Goal: Information Seeking & Learning: Learn about a topic

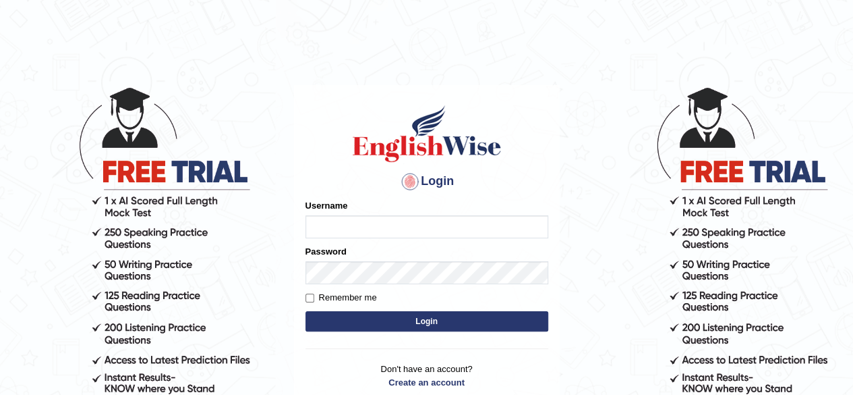
type input "Shamim"
click at [463, 323] on button "Login" at bounding box center [427, 321] width 243 height 20
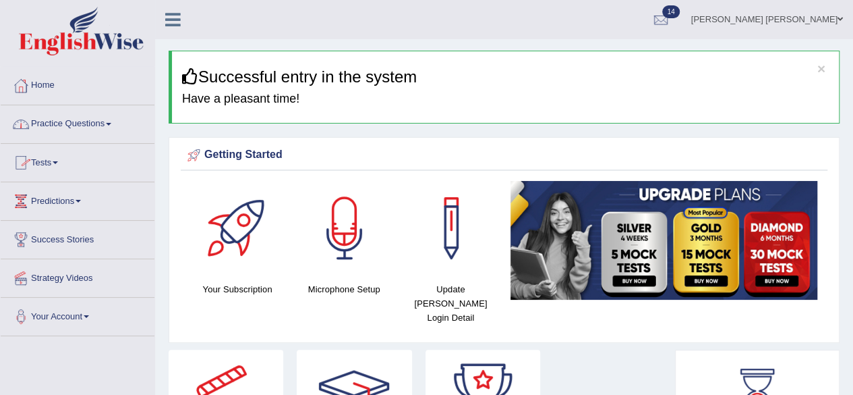
click at [98, 123] on link "Practice Questions" at bounding box center [78, 122] width 154 height 34
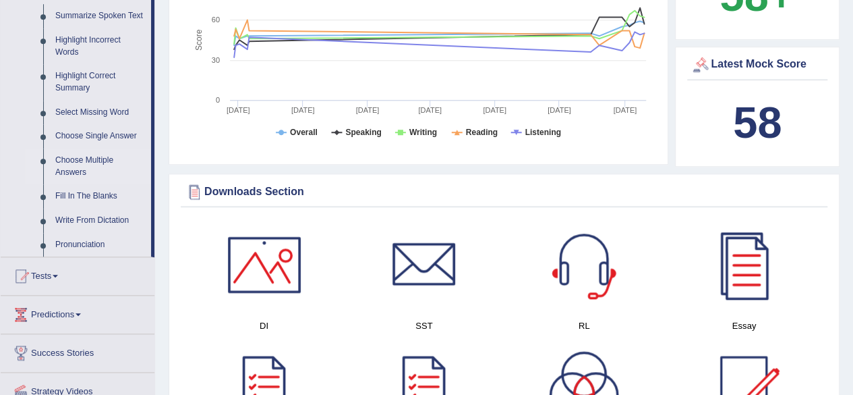
scroll to position [540, 0]
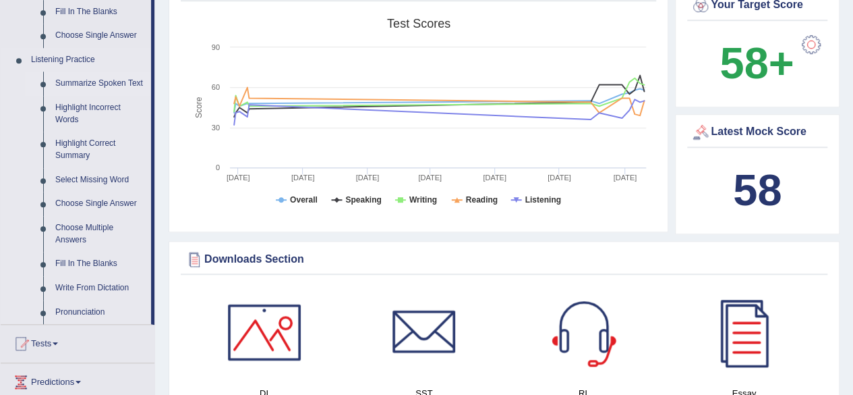
click at [130, 79] on link "Summarize Spoken Text" at bounding box center [100, 83] width 102 height 24
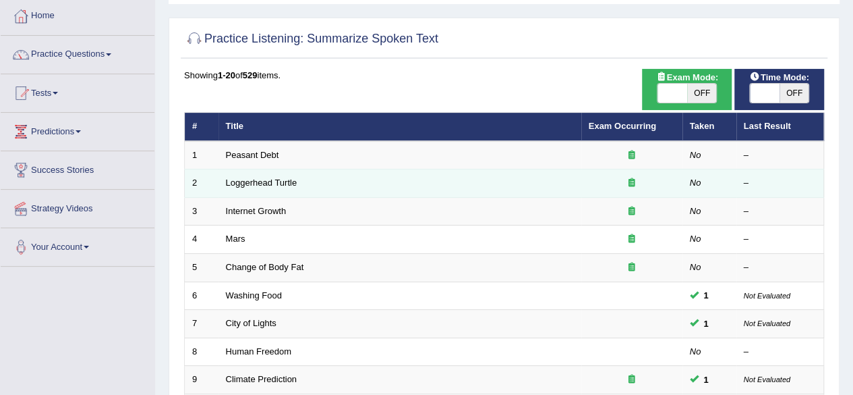
scroll to position [67, 0]
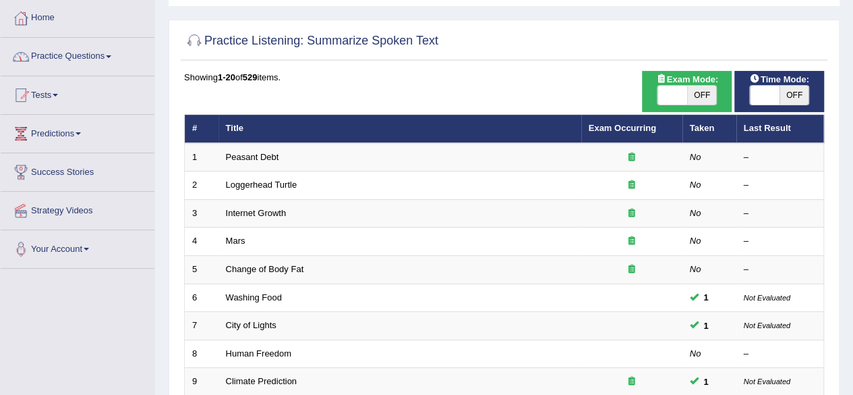
click at [104, 54] on link "Practice Questions" at bounding box center [78, 55] width 154 height 34
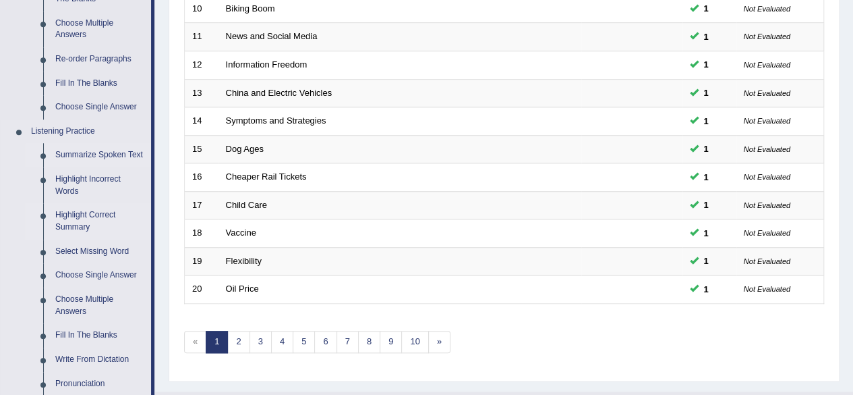
scroll to position [390, 0]
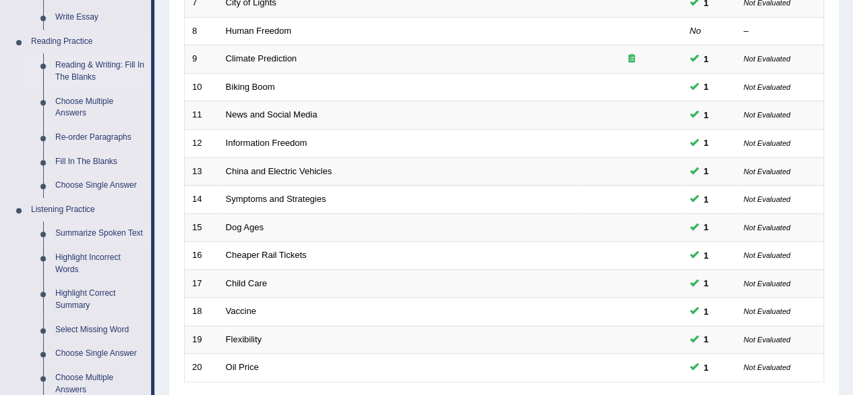
click at [105, 65] on link "Reading & Writing: Fill In The Blanks" at bounding box center [100, 71] width 102 height 36
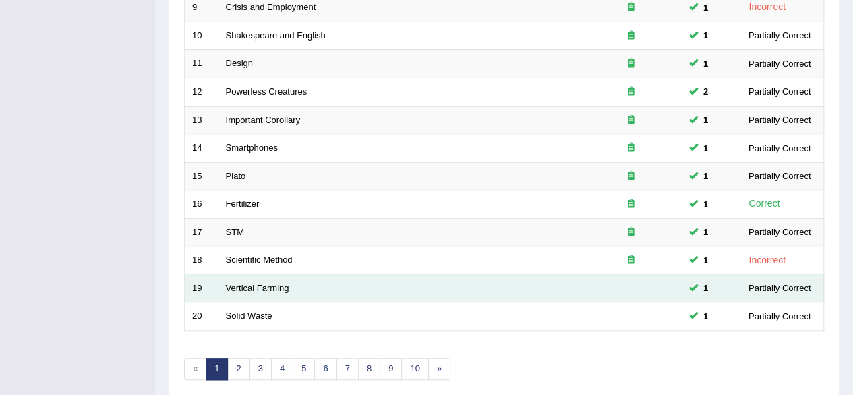
scroll to position [492, 0]
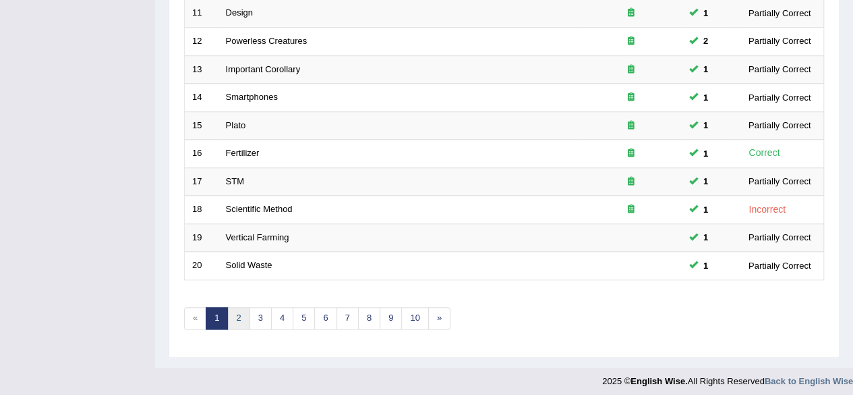
click at [235, 316] on link "2" at bounding box center [238, 318] width 22 height 22
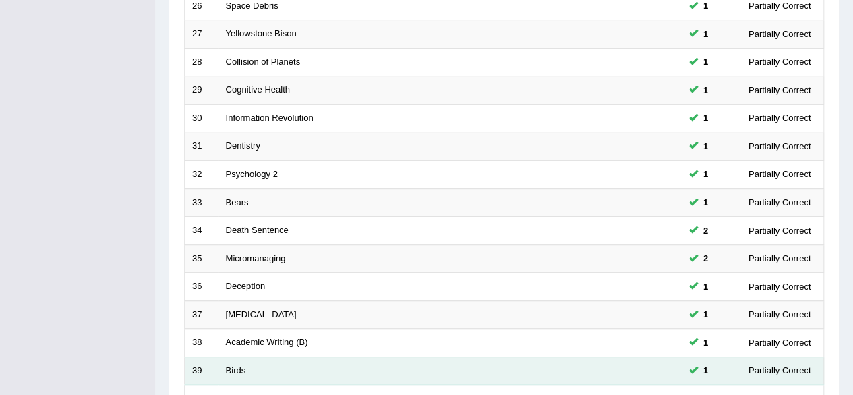
scroll to position [492, 0]
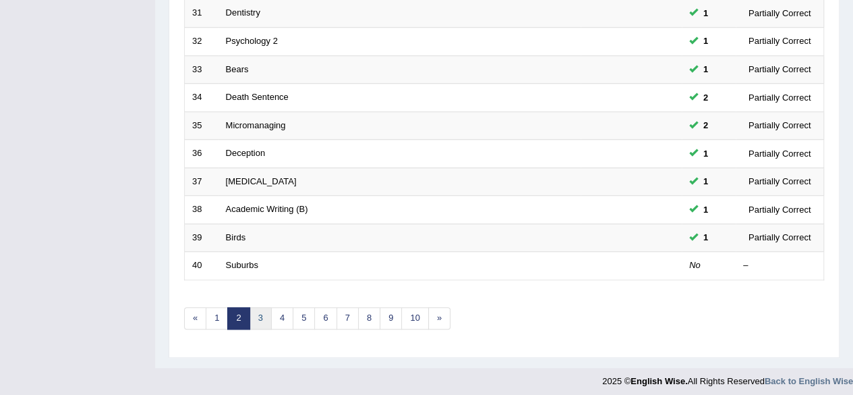
click at [264, 312] on link "3" at bounding box center [261, 318] width 22 height 22
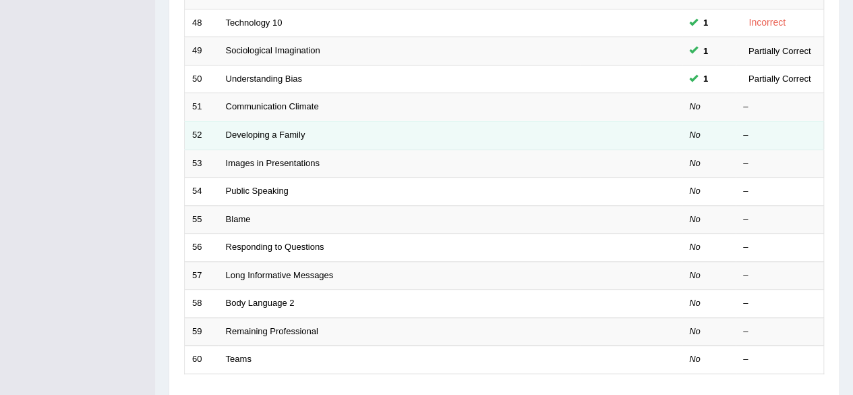
scroll to position [405, 0]
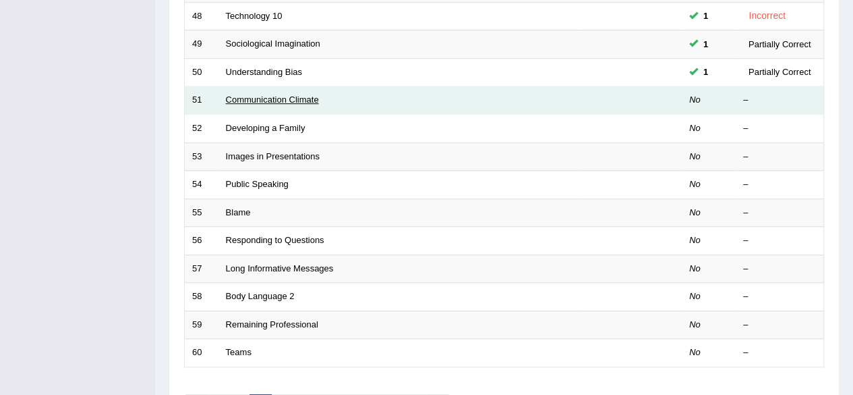
click at [287, 99] on link "Communication Climate" at bounding box center [272, 99] width 93 height 10
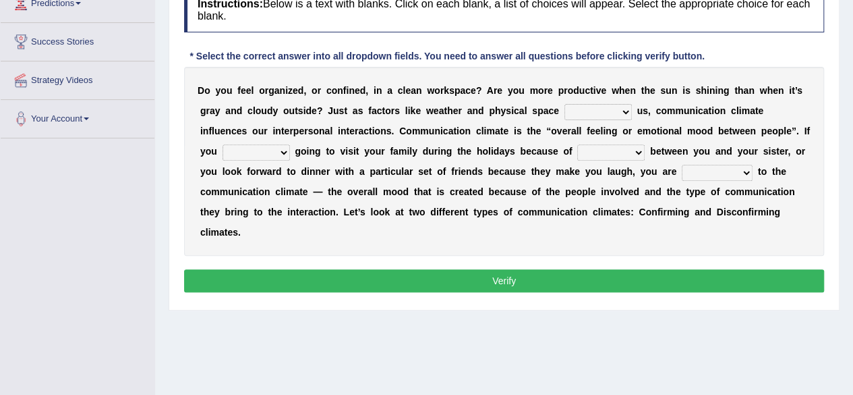
scroll to position [111, 0]
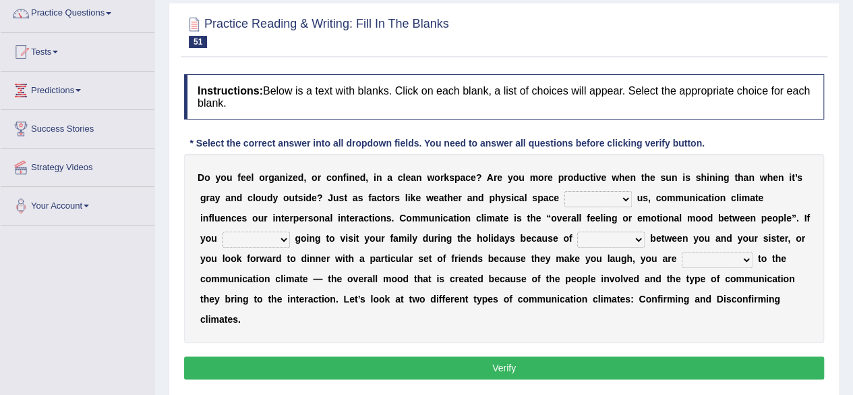
click at [628, 196] on select "improve impact impose imply" at bounding box center [598, 199] width 67 height 16
select select "imply"
click at [565, 191] on select "improve impact impose imply" at bounding box center [598, 199] width 67 height 16
click at [275, 240] on select "dread force scare afraid" at bounding box center [256, 239] width 67 height 16
click at [223, 231] on select "dread force scare afraid" at bounding box center [256, 239] width 67 height 16
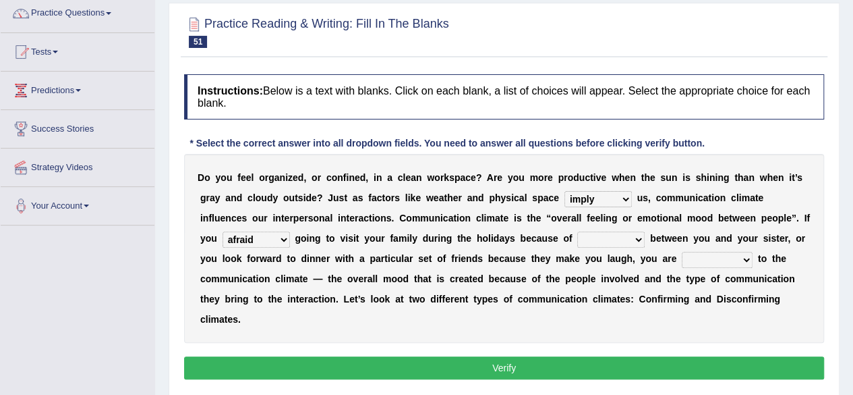
click at [283, 241] on select "dread force scare afraid" at bounding box center [256, 239] width 67 height 16
select select "force"
click at [223, 231] on select "dread force scare afraid" at bounding box center [256, 239] width 67 height 16
click at [641, 239] on select "tender tension tendency tenacity" at bounding box center [610, 239] width 67 height 16
select select "tension"
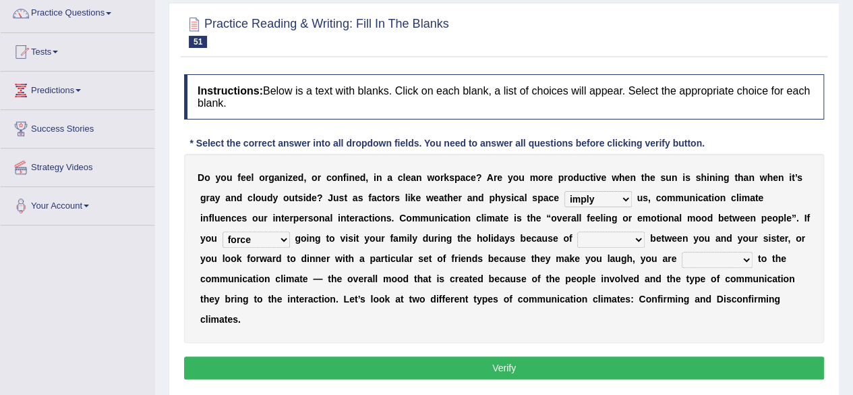
click at [577, 231] on select "tender tension tendency tenacity" at bounding box center [610, 239] width 67 height 16
click at [748, 260] on select "relying relating responding recycling" at bounding box center [717, 260] width 71 height 16
select select "relying"
click at [682, 252] on select "relying relating responding recycling" at bounding box center [717, 260] width 71 height 16
click at [590, 370] on button "Verify" at bounding box center [504, 367] width 640 height 23
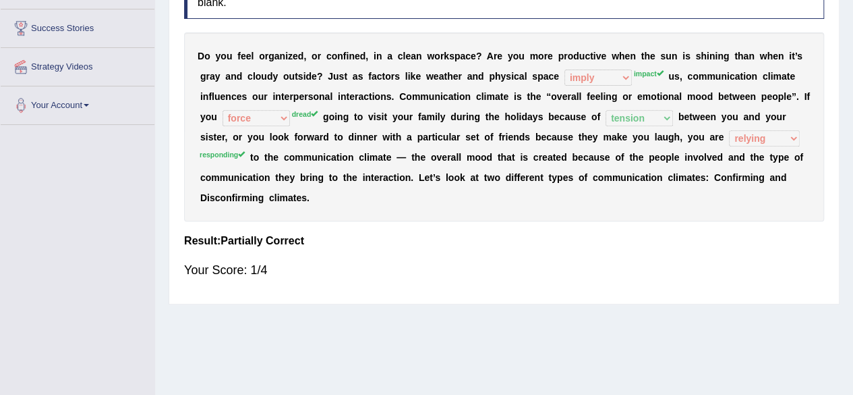
scroll to position [0, 0]
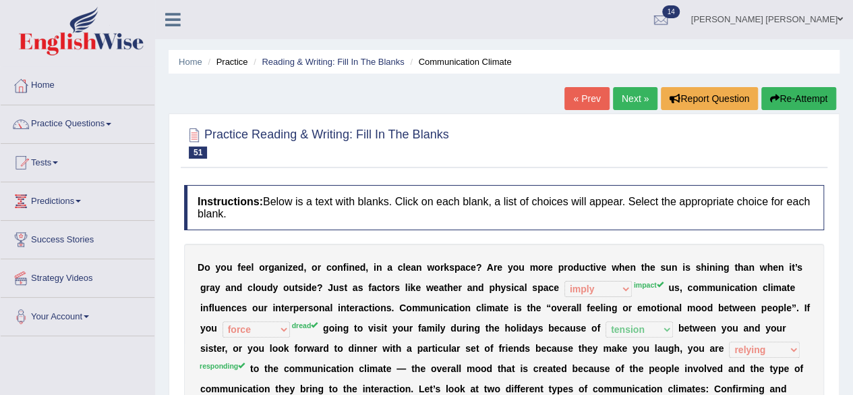
click at [631, 88] on link "Next »" at bounding box center [635, 98] width 45 height 23
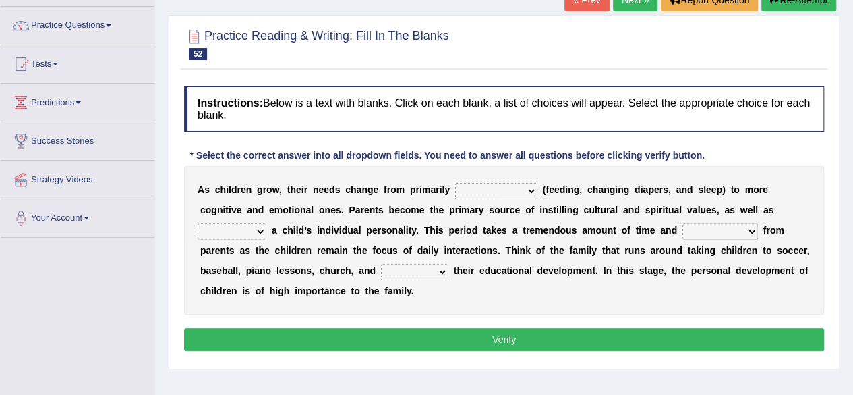
scroll to position [202, 0]
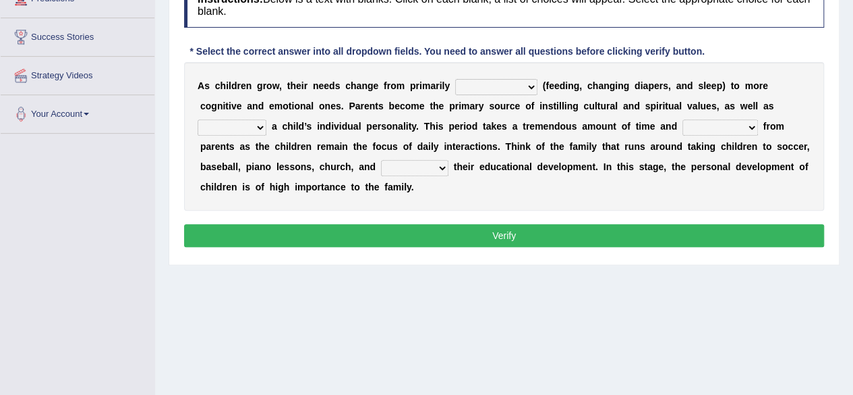
click at [531, 87] on select "psychological educational physical social" at bounding box center [496, 87] width 82 height 16
select select "physical"
click at [455, 79] on select "psychological educational physical social" at bounding box center [496, 87] width 82 height 16
click at [260, 129] on select "caring calculating feeding fostering" at bounding box center [232, 127] width 69 height 16
select select "fostering"
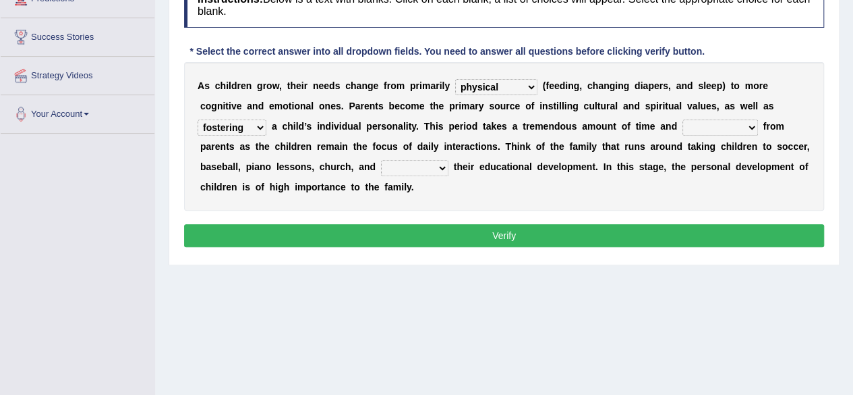
click at [198, 119] on select "caring calculating feeding fostering" at bounding box center [232, 127] width 69 height 16
click at [749, 121] on select "commitment components compliance comments" at bounding box center [721, 127] width 76 height 16
select select "commitment"
click at [683, 119] on select "commitment components compliance comments" at bounding box center [721, 127] width 76 height 16
click at [444, 162] on select "granting guiding generating gaining" at bounding box center [414, 168] width 67 height 16
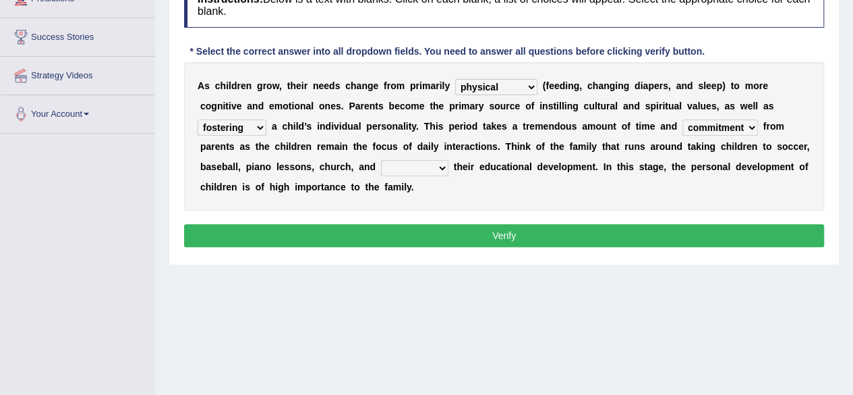
select select "gaining"
click at [381, 160] on select "granting guiding generating gaining" at bounding box center [414, 168] width 67 height 16
click at [532, 235] on button "Verify" at bounding box center [504, 235] width 640 height 23
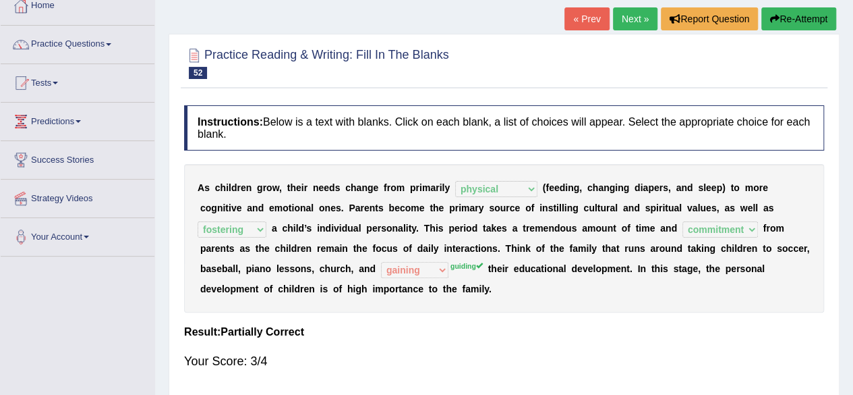
scroll to position [0, 0]
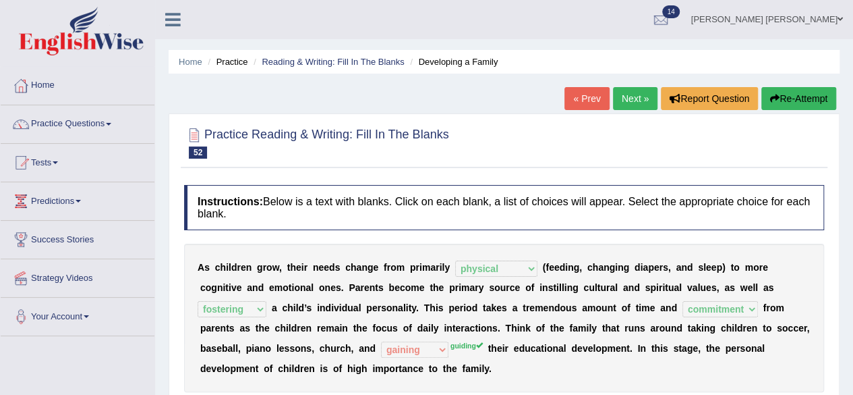
click at [627, 96] on link "Next »" at bounding box center [635, 98] width 45 height 23
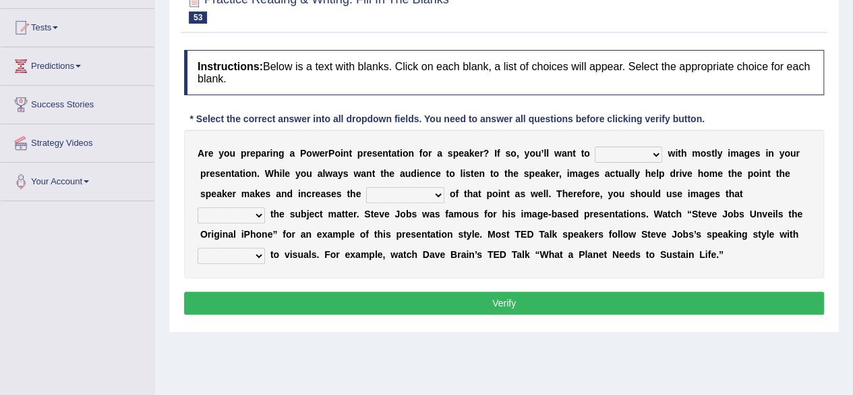
click at [655, 154] on select "stand stay stick stock" at bounding box center [628, 154] width 67 height 16
select select "stay"
click at [595, 146] on select "stand stay stick stock" at bounding box center [628, 154] width 67 height 16
click at [432, 194] on select "memorability morality mobilization mobility" at bounding box center [405, 195] width 78 height 16
select select "morality"
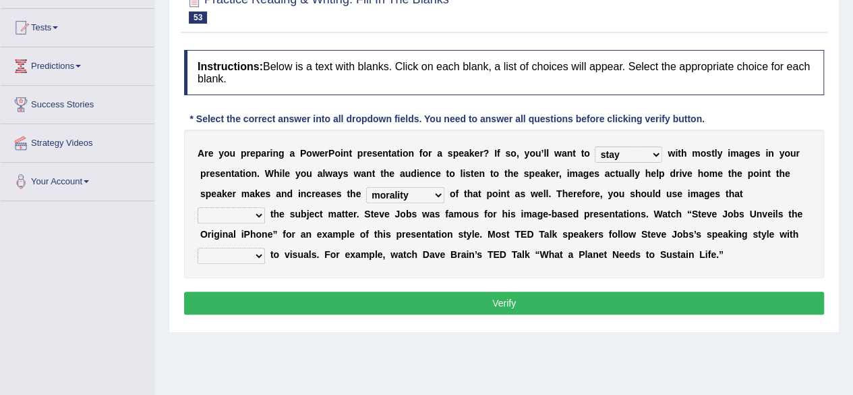
click at [366, 187] on select "memorability morality mobilization mobility" at bounding box center [405, 195] width 78 height 16
click at [260, 210] on select "suggest supply submit support" at bounding box center [231, 215] width 67 height 16
select select "support"
click at [198, 207] on select "suggest supply submit support" at bounding box center [231, 215] width 67 height 16
click at [262, 257] on select "regard result retrospect request" at bounding box center [231, 256] width 67 height 16
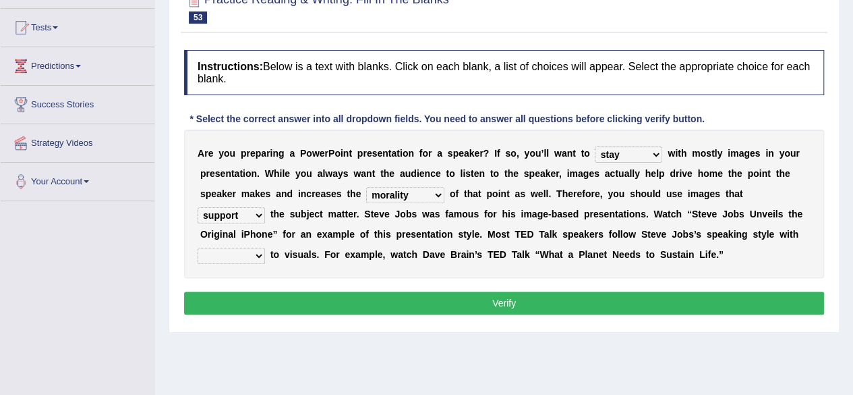
select select "regard"
click at [198, 248] on select "regard result retrospect request" at bounding box center [231, 256] width 67 height 16
click at [542, 312] on div "Instructions: Below is a text with blanks. Click on each blank, a list of choic…" at bounding box center [504, 184] width 647 height 282
click at [522, 299] on button "Verify" at bounding box center [504, 302] width 640 height 23
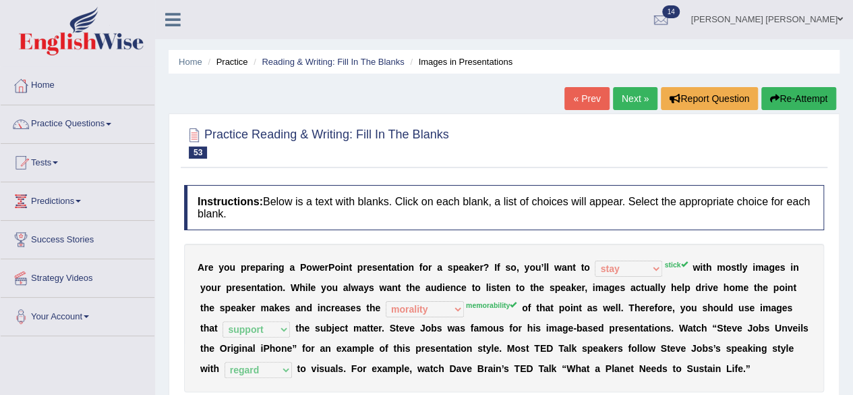
click at [629, 96] on link "Next »" at bounding box center [635, 98] width 45 height 23
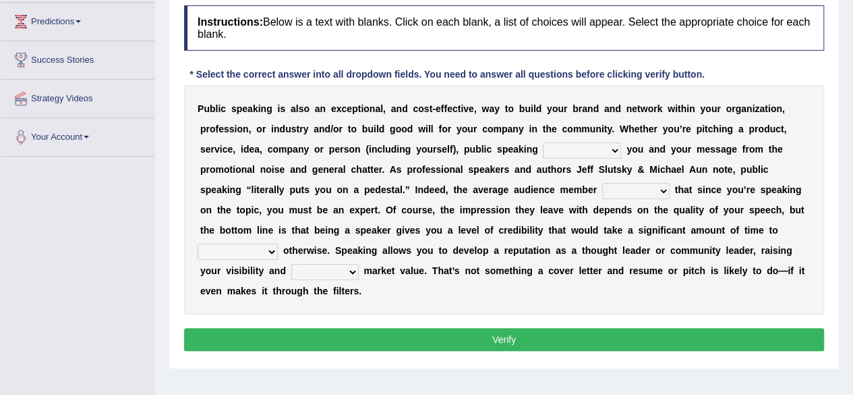
scroll to position [135, 0]
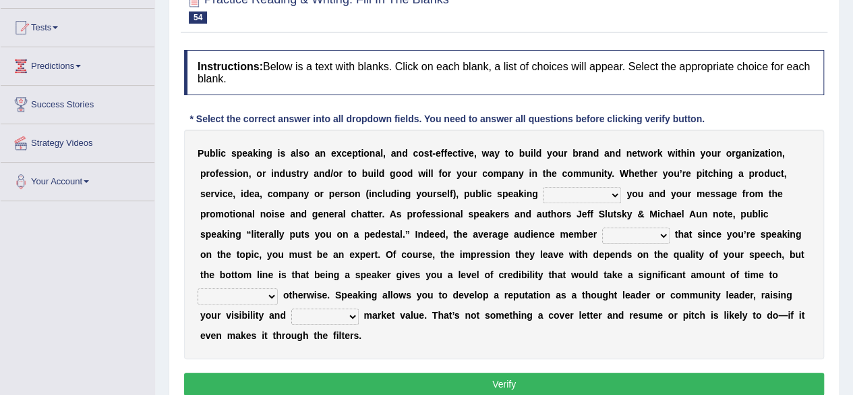
click at [619, 190] on select "differentiates disguises distributes dispute" at bounding box center [582, 195] width 78 height 16
select select "dispute"
click at [543, 187] on select "differentiates disguises distributes dispute" at bounding box center [582, 195] width 78 height 16
click at [662, 233] on select "assists assumes accesses assesses" at bounding box center [635, 235] width 67 height 16
select select "assumes"
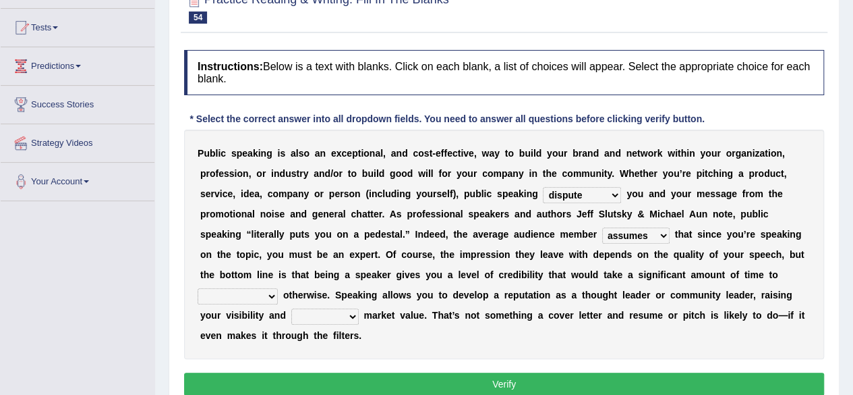
click at [602, 227] on select "assists assumes accesses assesses" at bounding box center [635, 235] width 67 height 16
click at [268, 295] on select "cultivate procrastinate communicate culminate" at bounding box center [238, 296] width 80 height 16
select select "communicate"
click at [198, 288] on select "cultivate procrastinate communicate culminate" at bounding box center [238, 296] width 80 height 16
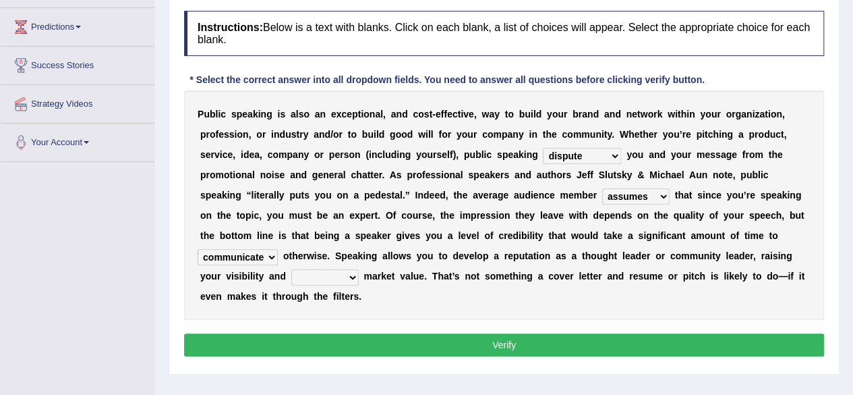
scroll to position [202, 0]
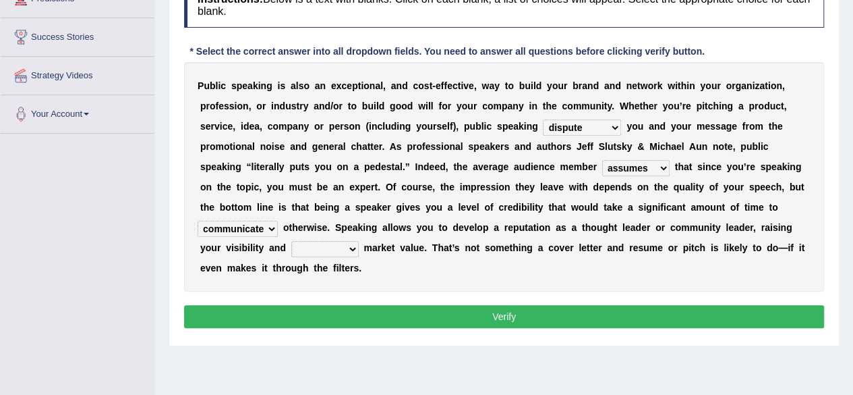
click at [347, 248] on select "perceived diagnosed recessed divided" at bounding box center [324, 249] width 67 height 16
select select "perceived"
click at [291, 241] on select "perceived diagnosed recessed divided" at bounding box center [324, 249] width 67 height 16
click at [415, 316] on button "Verify" at bounding box center [504, 316] width 640 height 23
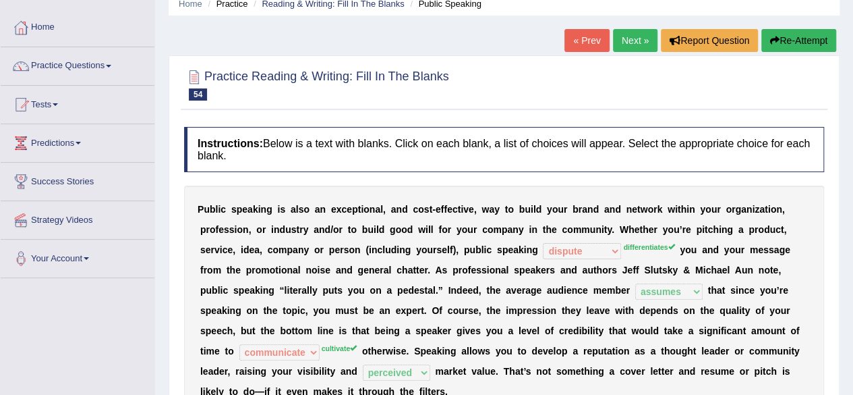
scroll to position [0, 0]
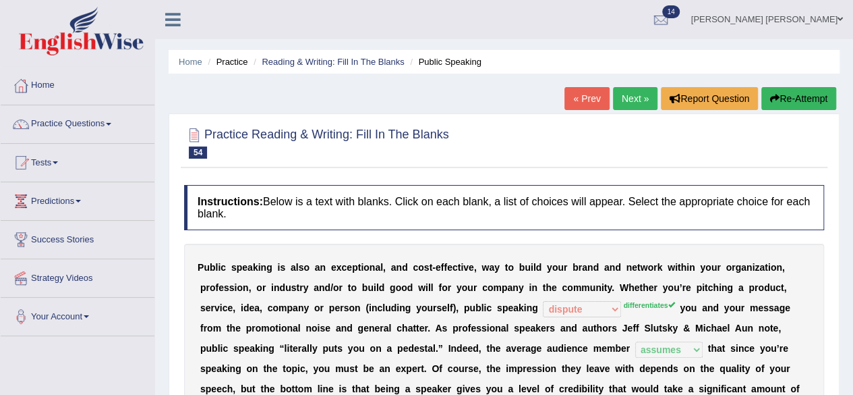
click at [623, 95] on link "Next »" at bounding box center [635, 98] width 45 height 23
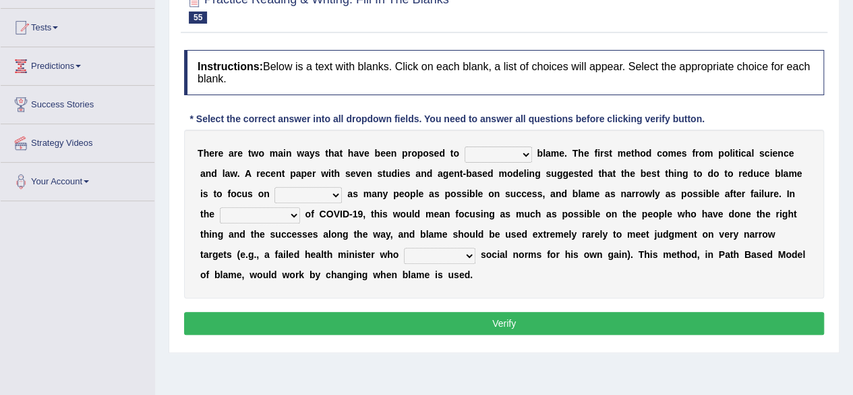
click at [523, 155] on select "abuse release reduce redress" at bounding box center [498, 154] width 67 height 16
click at [465, 146] on select "abuse release reduce redress" at bounding box center [498, 154] width 67 height 16
click at [331, 191] on select "praising promising preserving praying" at bounding box center [308, 195] width 67 height 16
click at [525, 153] on select "abuse release reduce redress" at bounding box center [498, 154] width 67 height 16
select select "reduce"
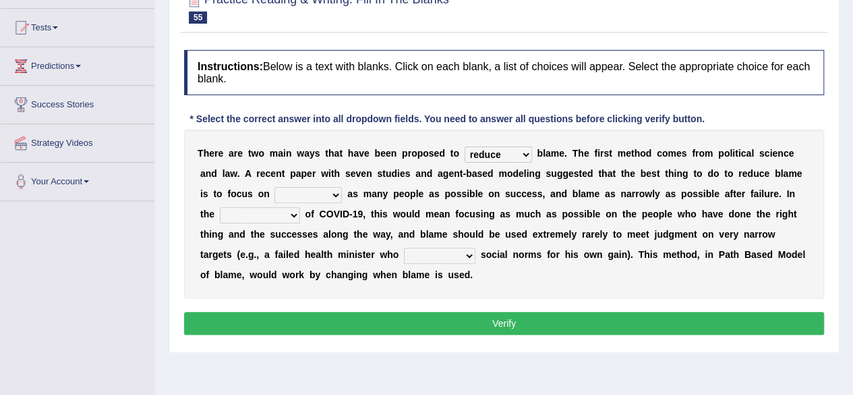
click at [465, 146] on select "abuse release reduce redress" at bounding box center [498, 154] width 67 height 16
click at [332, 194] on select "praising promising preserving praying" at bounding box center [308, 195] width 67 height 16
select select "preserving"
click at [275, 187] on select "praising promising preserving praying" at bounding box center [308, 195] width 67 height 16
click at [291, 217] on select "context confrontation text construction" at bounding box center [260, 215] width 80 height 16
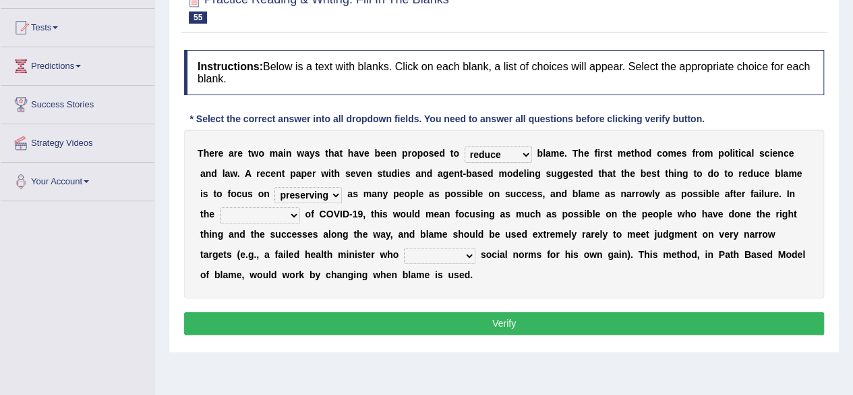
select select "context"
click at [220, 207] on select "context confrontation text construction" at bounding box center [260, 215] width 80 height 16
click at [463, 252] on select "departed established violated met" at bounding box center [439, 256] width 71 height 16
select select "established"
click at [404, 248] on select "departed established violated met" at bounding box center [439, 256] width 71 height 16
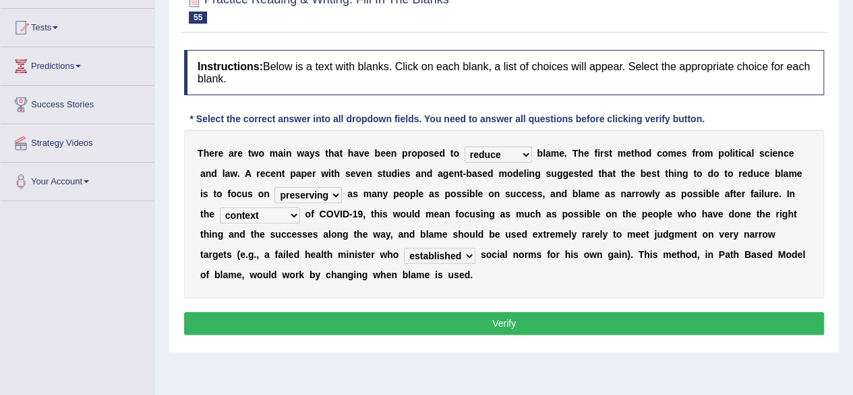
click at [464, 252] on select "departed established violated met" at bounding box center [439, 256] width 71 height 16
click at [404, 248] on select "departed established violated met" at bounding box center [439, 256] width 71 height 16
click at [507, 319] on button "Verify" at bounding box center [504, 323] width 640 height 23
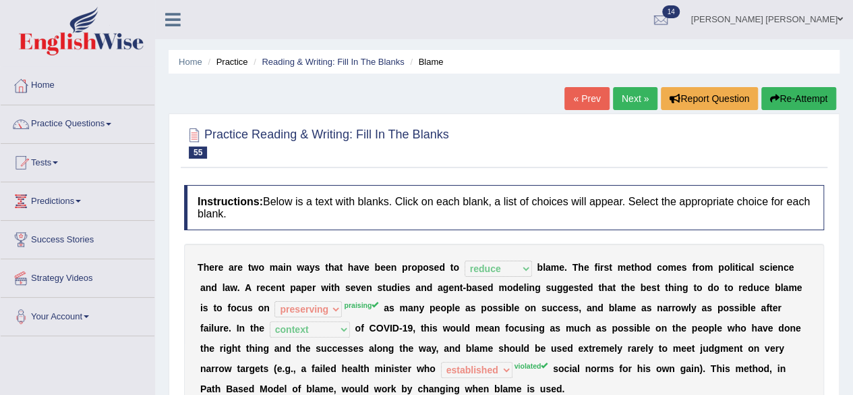
click at [631, 98] on link "Next »" at bounding box center [635, 98] width 45 height 23
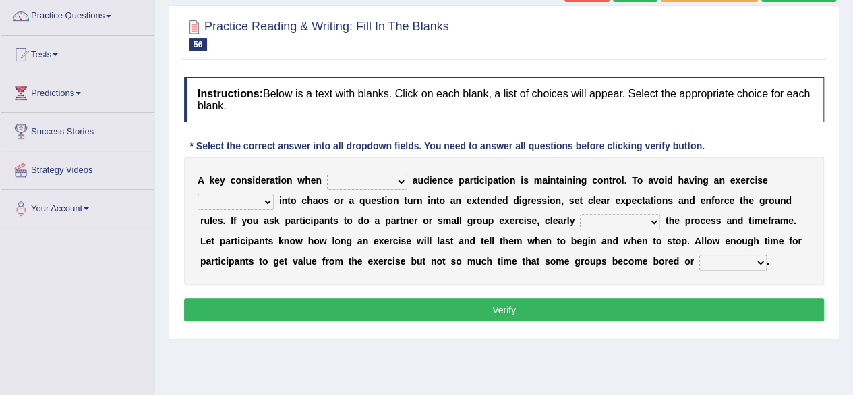
scroll to position [135, 0]
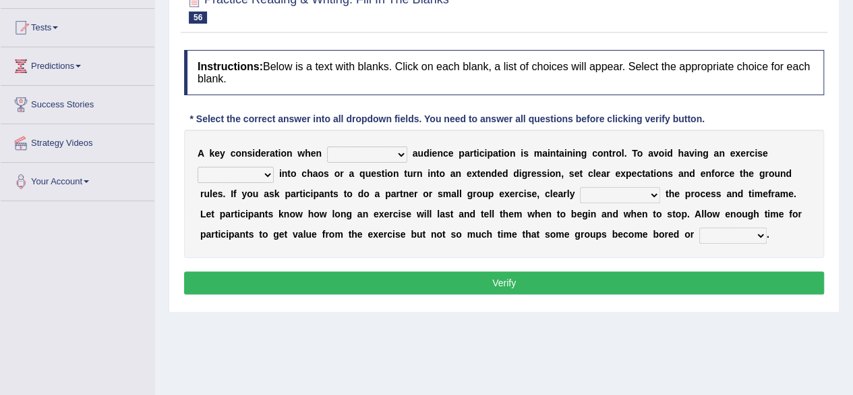
click at [396, 152] on select "incorporating increasing incurring indicating" at bounding box center [367, 154] width 80 height 16
select select "increasing"
click at [327, 146] on select "incorporating increasing incurring indicating" at bounding box center [367, 154] width 80 height 16
click at [264, 173] on select "deteriorate determine deliver demonstrate" at bounding box center [236, 175] width 76 height 16
select select "demonstrate"
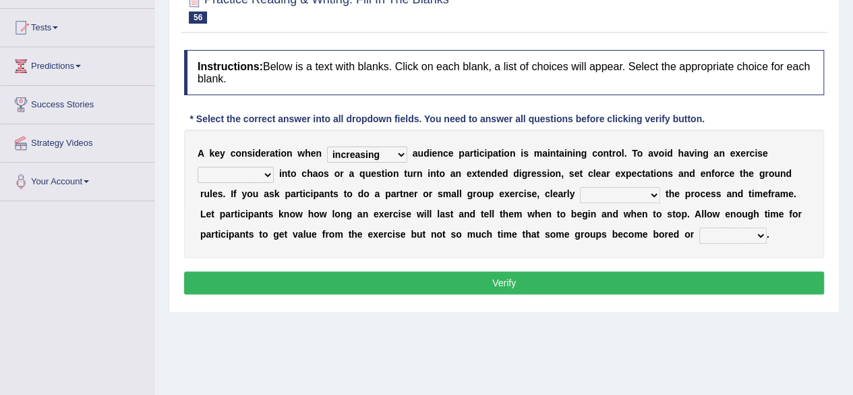
click at [198, 167] on select "deteriorate determine deliver demonstrate" at bounding box center [236, 175] width 76 height 16
click at [652, 194] on select "communicate confirm accumulate commit" at bounding box center [620, 195] width 80 height 16
select select "accumulate"
click at [580, 187] on select "communicate confirm accumulate commit" at bounding box center [620, 195] width 80 height 16
click at [760, 231] on select "destroyed distracted disobeyed divided" at bounding box center [732, 235] width 67 height 16
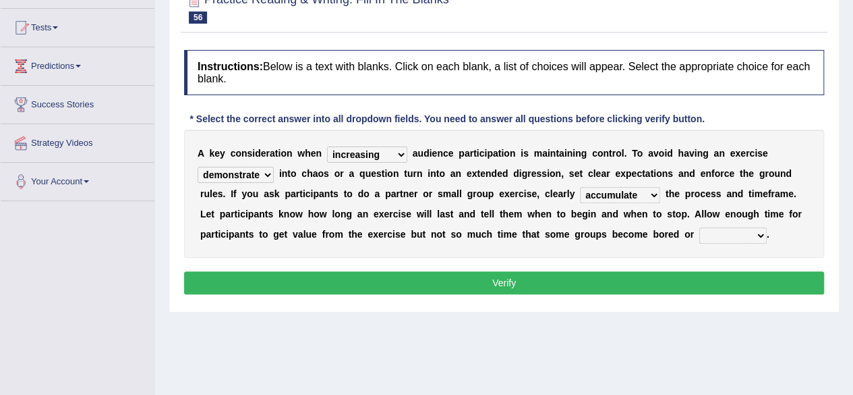
select select "distracted"
click at [699, 227] on select "destroyed distracted disobeyed divided" at bounding box center [732, 235] width 67 height 16
click at [701, 287] on button "Verify" at bounding box center [504, 282] width 640 height 23
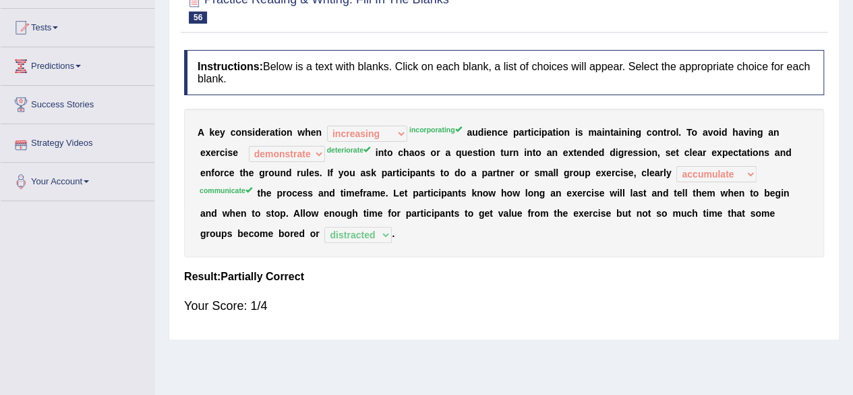
scroll to position [0, 0]
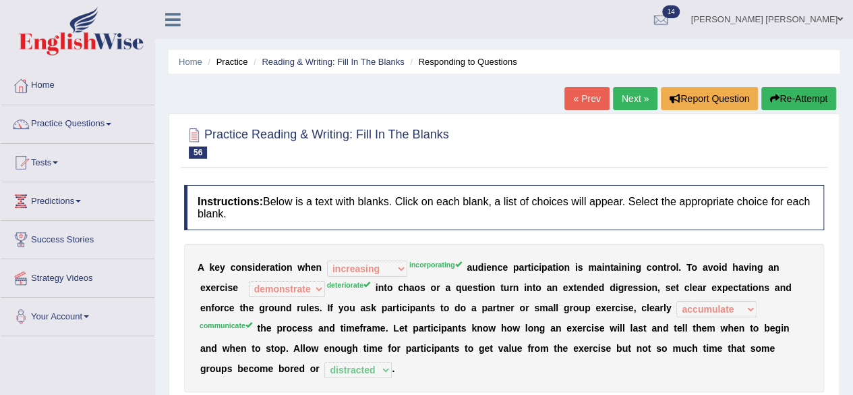
click at [631, 94] on link "Next »" at bounding box center [635, 98] width 45 height 23
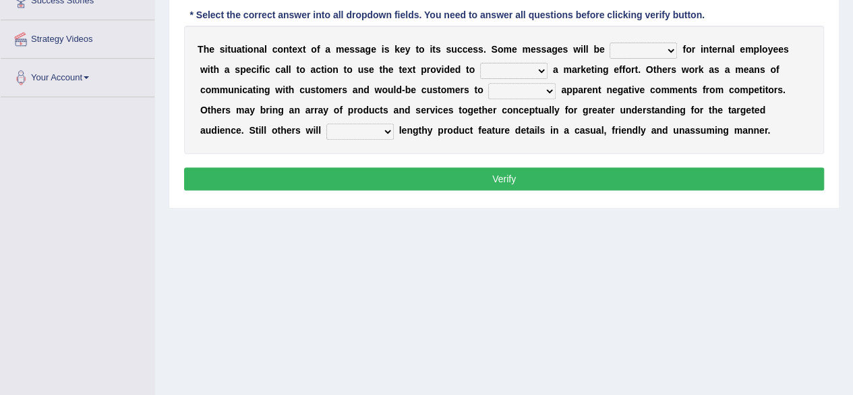
scroll to position [135, 0]
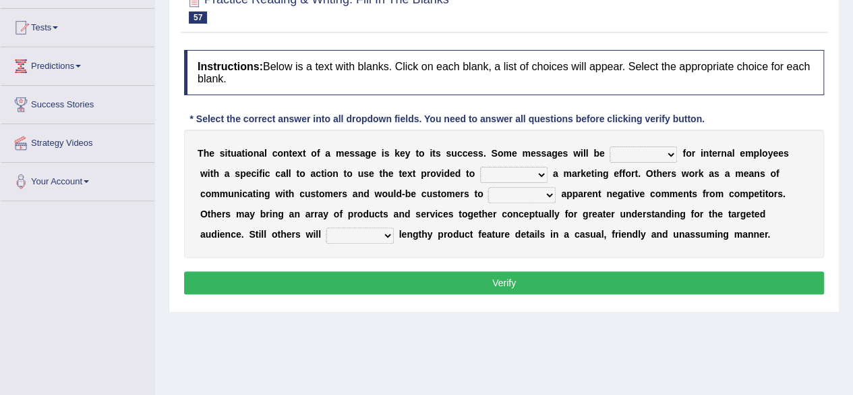
click at [675, 154] on select "targeted varied marketed parted" at bounding box center [643, 154] width 67 height 16
click at [544, 171] on select "extract exceed expand export" at bounding box center [513, 175] width 67 height 16
click at [670, 157] on select "targeted varied marketed parted" at bounding box center [643, 154] width 67 height 16
select select "parted"
click at [610, 146] on select "targeted varied marketed parted" at bounding box center [643, 154] width 67 height 16
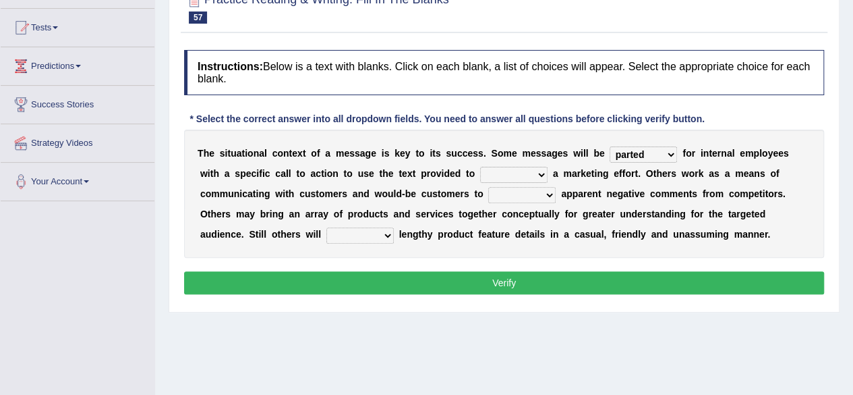
click at [542, 173] on select "extract exceed expand export" at bounding box center [513, 175] width 67 height 16
select select "extract"
click at [480, 167] on select "extract exceed expand export" at bounding box center [513, 175] width 67 height 16
click at [545, 192] on select "rebut rebel review reboot" at bounding box center [521, 195] width 67 height 16
select select "review"
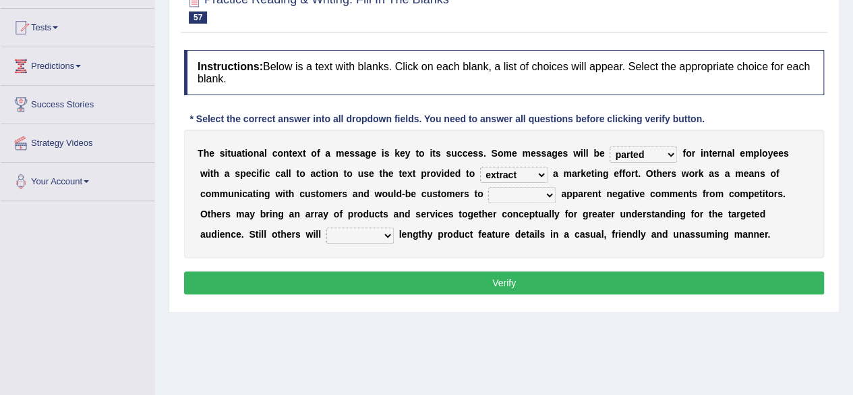
click at [488, 187] on select "rebut rebel review reboot" at bounding box center [521, 195] width 67 height 16
click at [546, 191] on select "rebut rebel review reboot" at bounding box center [521, 195] width 67 height 16
click at [488, 187] on select "rebut rebel review reboot" at bounding box center [521, 195] width 67 height 16
click at [387, 235] on select "deliver delay delight delegate" at bounding box center [359, 235] width 67 height 16
select select "delight"
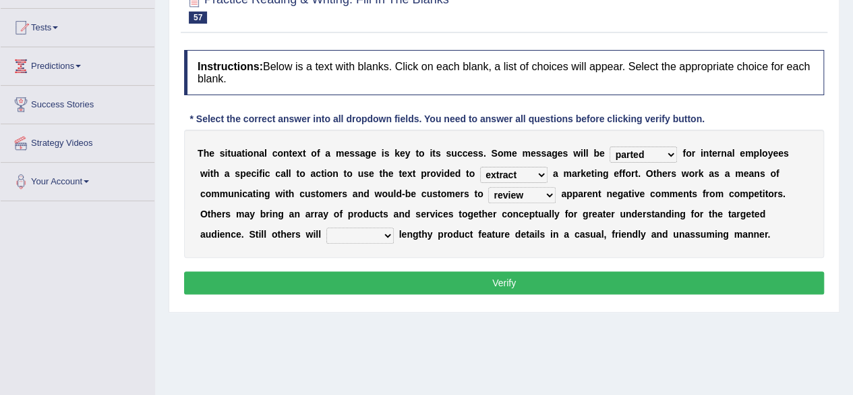
click at [326, 227] on select "deliver delay delight delegate" at bounding box center [359, 235] width 67 height 16
click at [364, 281] on button "Verify" at bounding box center [504, 282] width 640 height 23
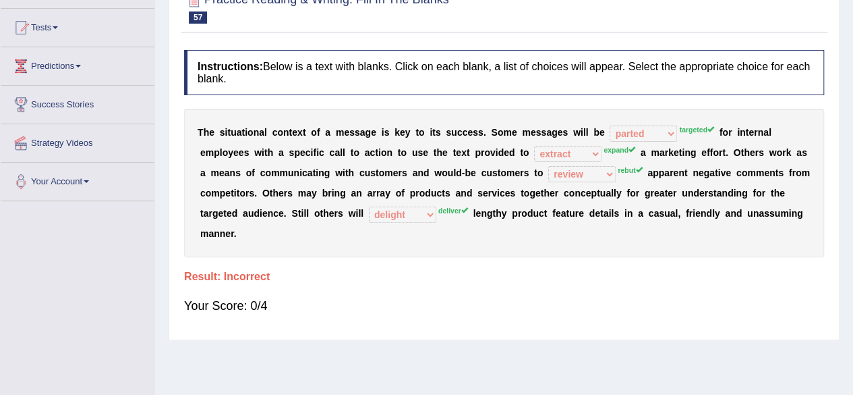
scroll to position [0, 0]
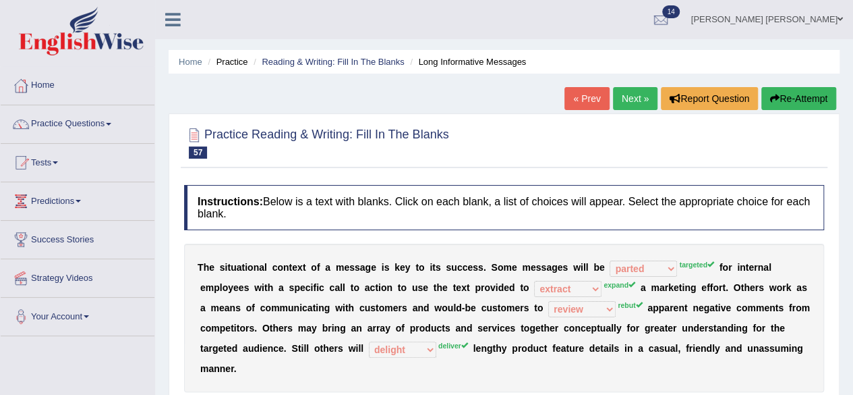
click at [633, 92] on link "Next »" at bounding box center [635, 98] width 45 height 23
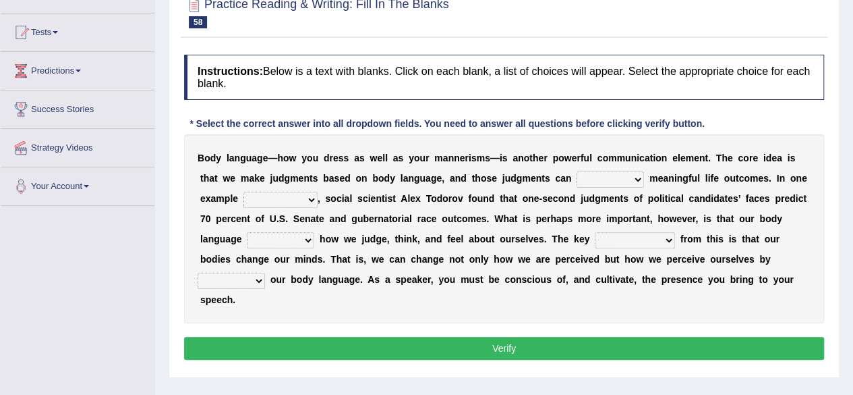
scroll to position [135, 0]
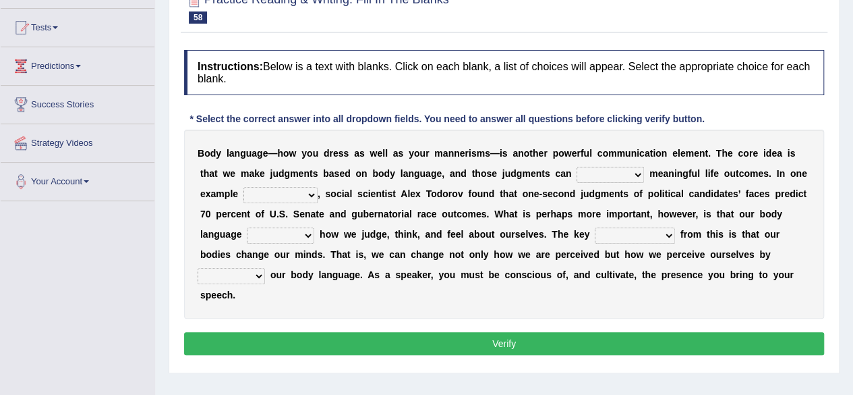
click at [635, 177] on select "predict preserve prevent prepare" at bounding box center [610, 175] width 67 height 16
select select "preserve"
click at [577, 167] on select "predict preserve prevent prepare" at bounding box center [610, 175] width 67 height 16
click at [308, 188] on select "citing having cited to be cited cited" at bounding box center [280, 195] width 74 height 16
select select "to be cited"
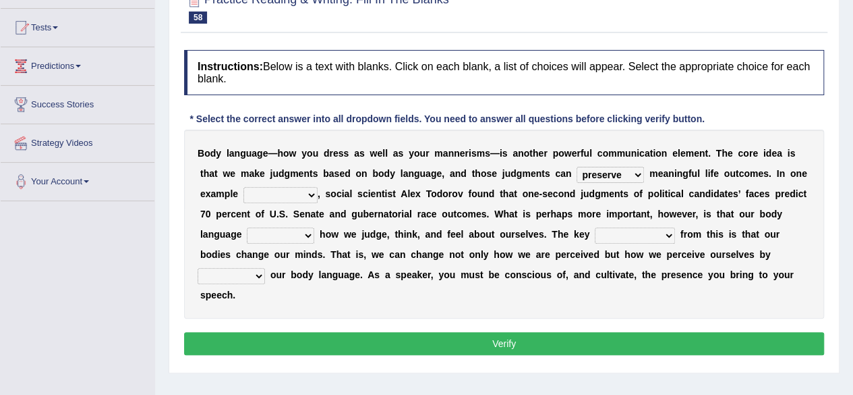
click at [243, 187] on select "citing having cited to be cited cited" at bounding box center [280, 195] width 74 height 16
click at [311, 234] on select "refrains reflects refers refreshes" at bounding box center [280, 235] width 67 height 16
select select "reflects"
click at [247, 227] on select "refrains reflects refers refreshes" at bounding box center [280, 235] width 67 height 16
click at [666, 230] on select "drawback breakthrough takeaway takeoff" at bounding box center [635, 235] width 80 height 16
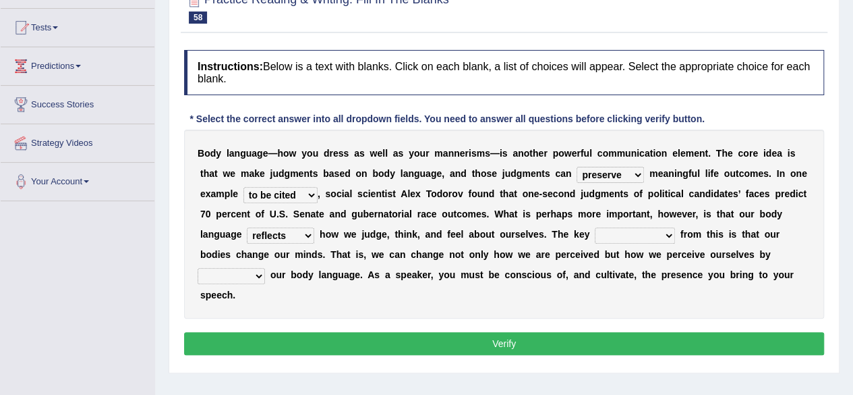
select select "drawback"
click at [595, 227] on select "drawback breakthrough takeaway takeoff" at bounding box center [635, 235] width 80 height 16
click at [255, 274] on select "enacting enabling making managing" at bounding box center [231, 276] width 67 height 16
select select "enabling"
click at [198, 268] on select "enacting enabling making managing" at bounding box center [231, 276] width 67 height 16
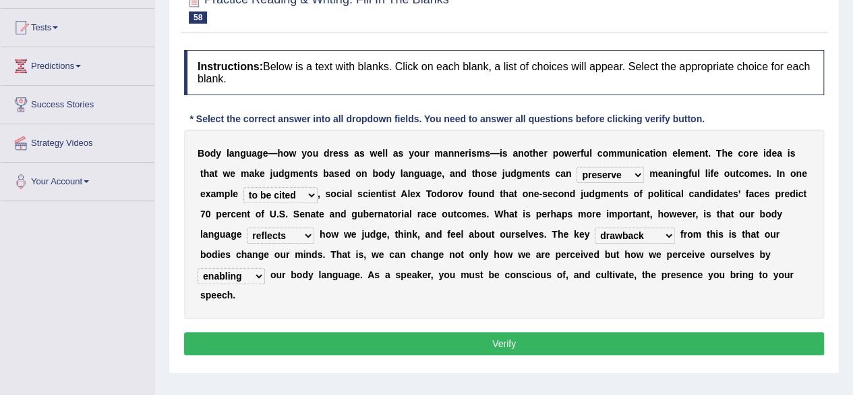
click at [384, 341] on button "Verify" at bounding box center [504, 343] width 640 height 23
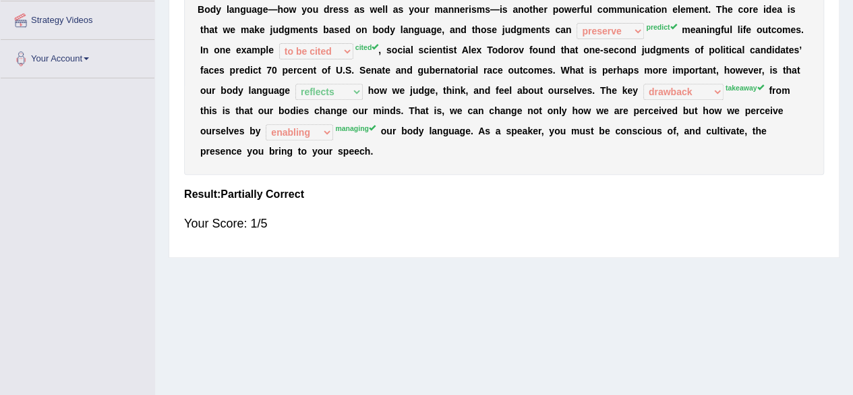
scroll to position [0, 0]
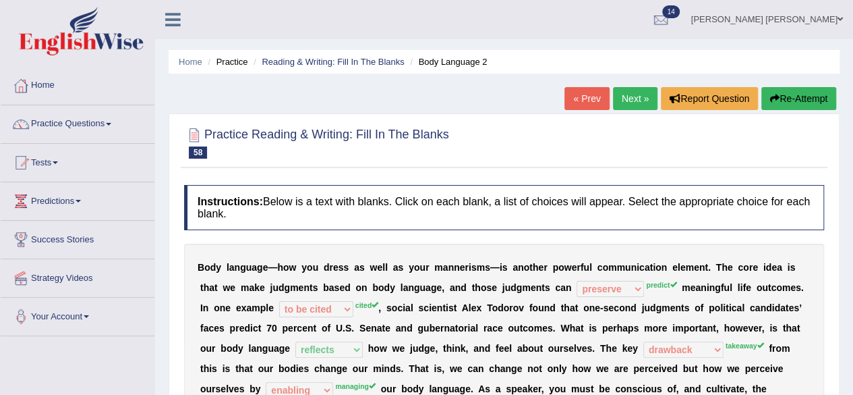
click at [625, 98] on link "Next »" at bounding box center [635, 98] width 45 height 23
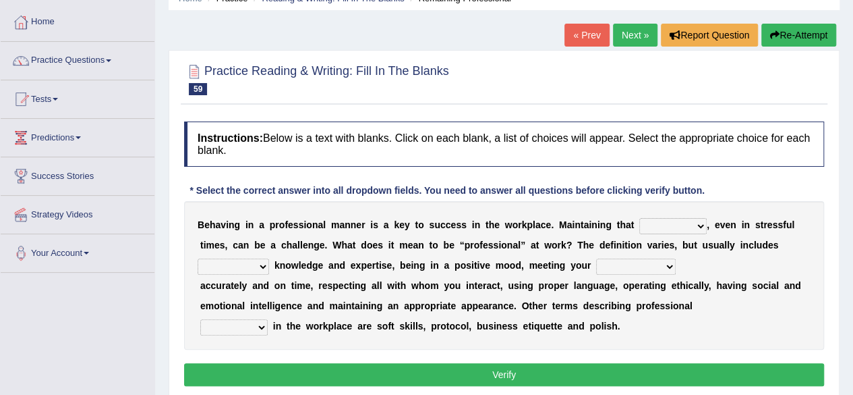
scroll to position [67, 0]
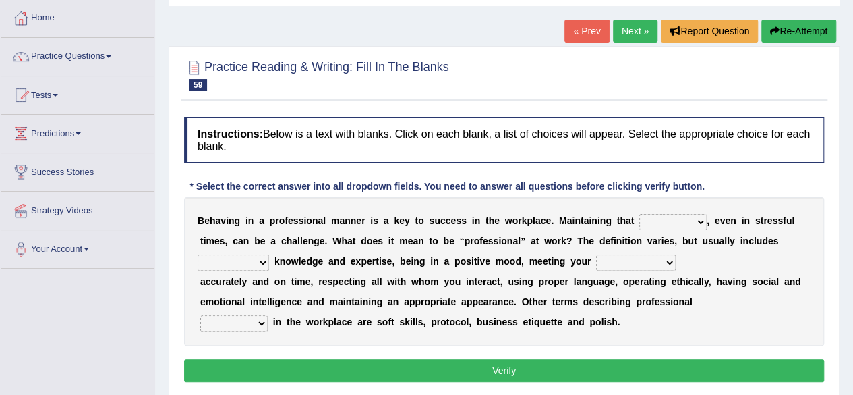
click at [707, 221] on b "," at bounding box center [708, 220] width 3 height 11
click at [693, 222] on select "demand domain direction demeanor" at bounding box center [672, 222] width 67 height 16
select select "direction"
click at [639, 214] on select "demand domain direction demeanor" at bounding box center [672, 222] width 67 height 16
click at [699, 220] on select "demand domain direction demeanor" at bounding box center [672, 222] width 67 height 16
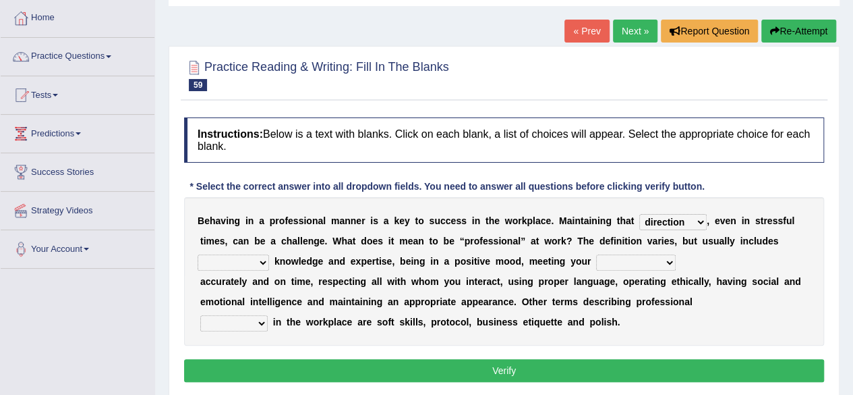
click at [639, 214] on select "demand domain direction demeanor" at bounding box center [672, 222] width 67 height 16
click at [256, 258] on select "possessing appraising processing assessing" at bounding box center [233, 262] width 71 height 16
select select "assessing"
click at [198, 254] on select "possessing appraising processing assessing" at bounding box center [233, 262] width 71 height 16
click at [662, 258] on select "opportunities occupations observations obligations" at bounding box center [636, 262] width 80 height 16
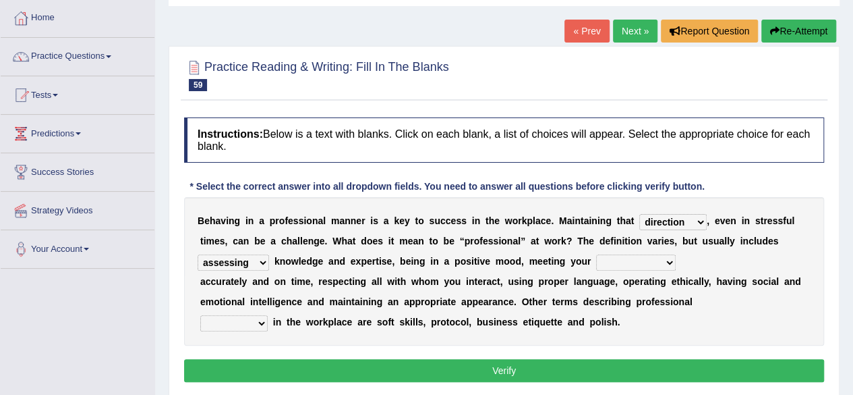
select select "observations"
click at [596, 254] on select "opportunities occupations observations obligations" at bounding box center [636, 262] width 80 height 16
click at [260, 324] on select "conduct contact condition contract" at bounding box center [233, 323] width 67 height 16
click at [263, 333] on div "B e h a v i n g i n a p r o f e s s i o n a l m a n n e r i s a k e y t o s u c…" at bounding box center [504, 271] width 640 height 148
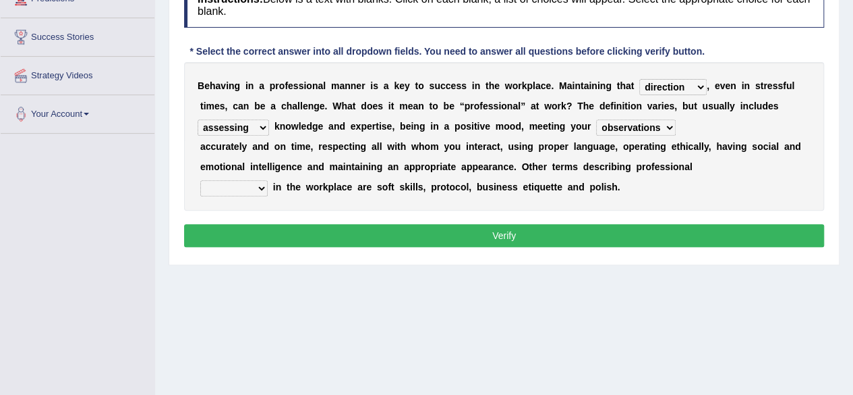
click at [260, 187] on select "conduct contact condition contract" at bounding box center [233, 188] width 67 height 16
click at [200, 180] on select "conduct contact condition contract" at bounding box center [233, 188] width 67 height 16
click at [260, 185] on select "conduct contact condition contract" at bounding box center [233, 188] width 67 height 16
select select "contact"
click at [200, 180] on select "conduct contact condition contract" at bounding box center [233, 188] width 67 height 16
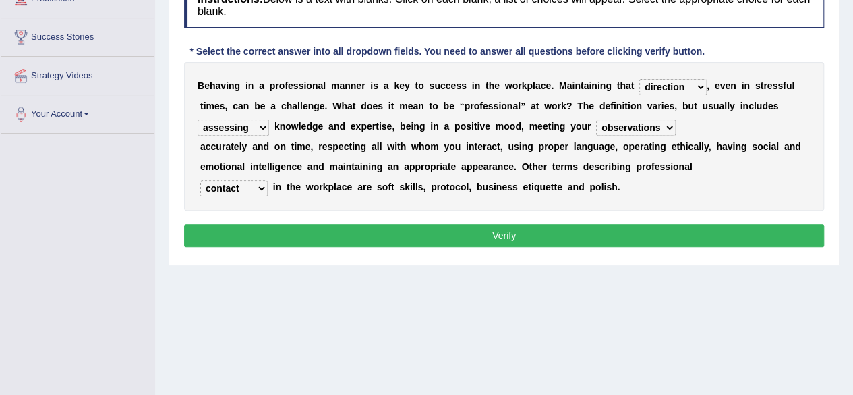
click at [429, 233] on button "Verify" at bounding box center [504, 235] width 640 height 23
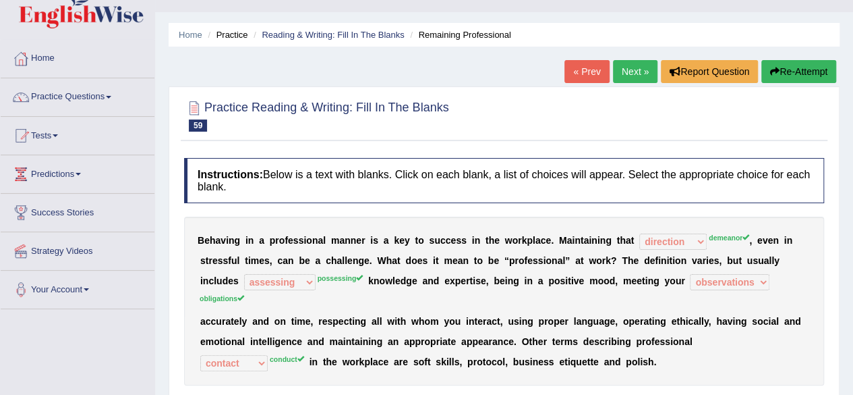
scroll to position [0, 0]
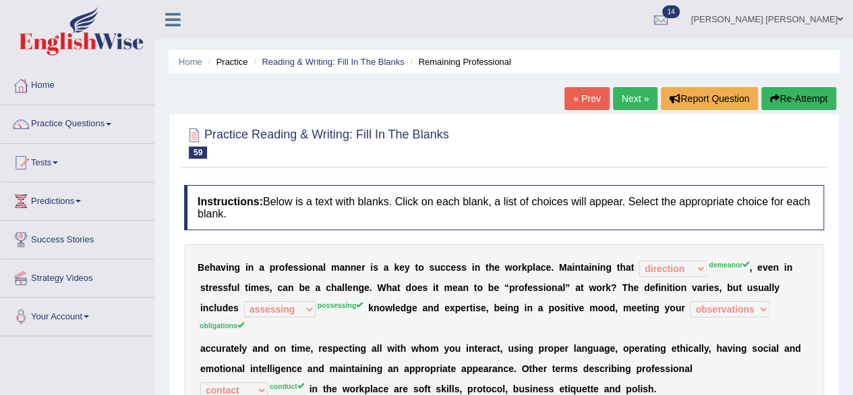
click at [640, 94] on link "Next »" at bounding box center [635, 98] width 45 height 23
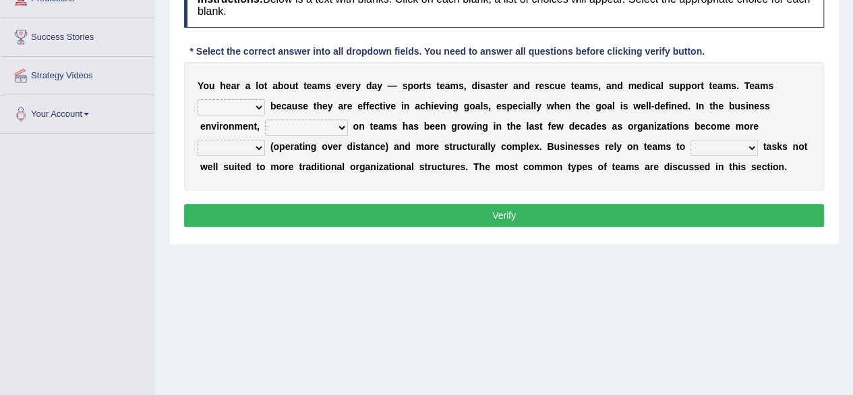
click at [252, 105] on select "exert extend express exist" at bounding box center [231, 107] width 67 height 16
select select "exist"
click at [198, 99] on select "exert extend express exist" at bounding box center [231, 107] width 67 height 16
click at [341, 123] on select "reliability reliance realization independence" at bounding box center [306, 127] width 83 height 16
select select "realization"
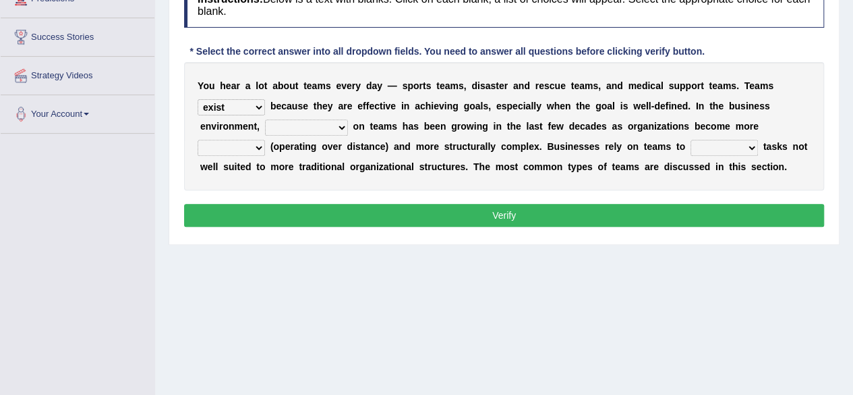
click at [265, 119] on select "reliability reliance realization independence" at bounding box center [306, 127] width 83 height 16
click at [255, 148] on select "authentic virtual simplified veritable" at bounding box center [231, 148] width 67 height 16
select select "authentic"
click at [198, 140] on select "authentic virtual simplified veritable" at bounding box center [231, 148] width 67 height 16
click at [753, 148] on select "perform possess compare conform" at bounding box center [724, 148] width 67 height 16
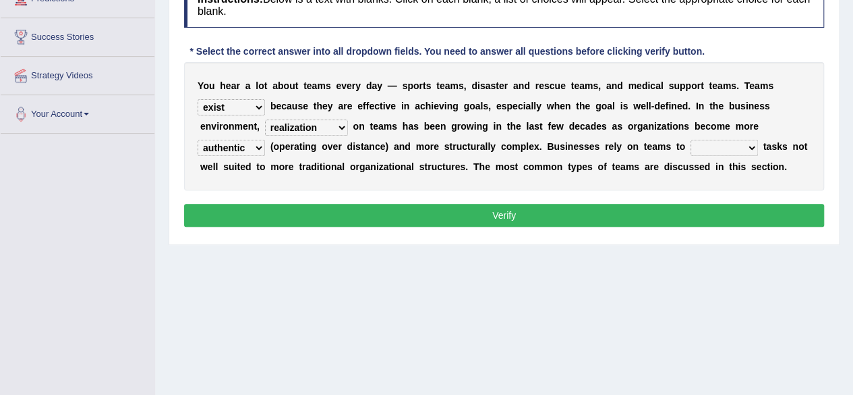
select select "perform"
click at [691, 140] on select "perform possess compare conform" at bounding box center [724, 148] width 67 height 16
click at [602, 217] on button "Verify" at bounding box center [504, 215] width 640 height 23
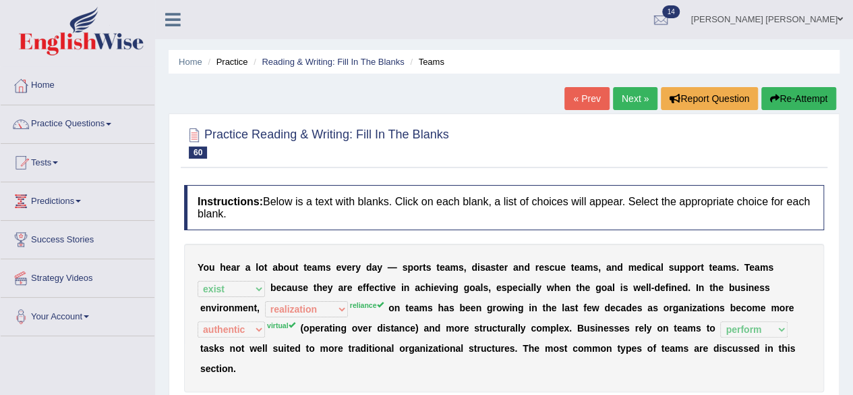
click at [632, 96] on link "Next »" at bounding box center [635, 98] width 45 height 23
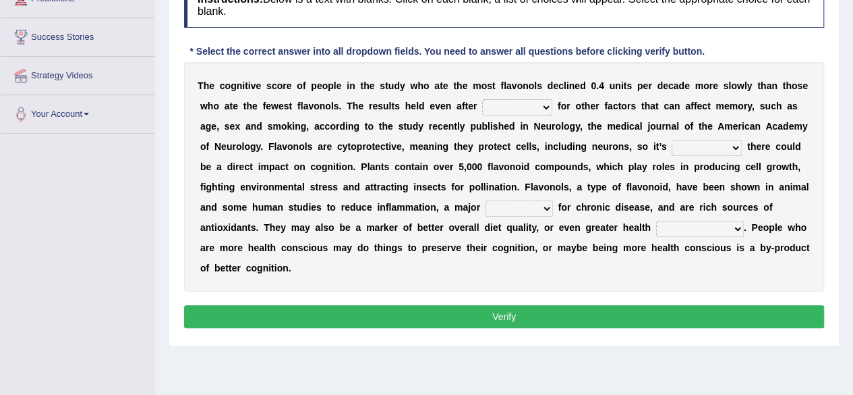
click at [541, 103] on select "consulting adjusting automating advertising" at bounding box center [517, 107] width 70 height 16
click at [482, 99] on select "consulting adjusting automating advertising" at bounding box center [517, 107] width 70 height 16
click at [542, 108] on select "consulting adjusting automating advertising" at bounding box center [517, 107] width 70 height 16
select select "advertising"
click at [482, 99] on select "consulting adjusting automating advertising" at bounding box center [517, 107] width 70 height 16
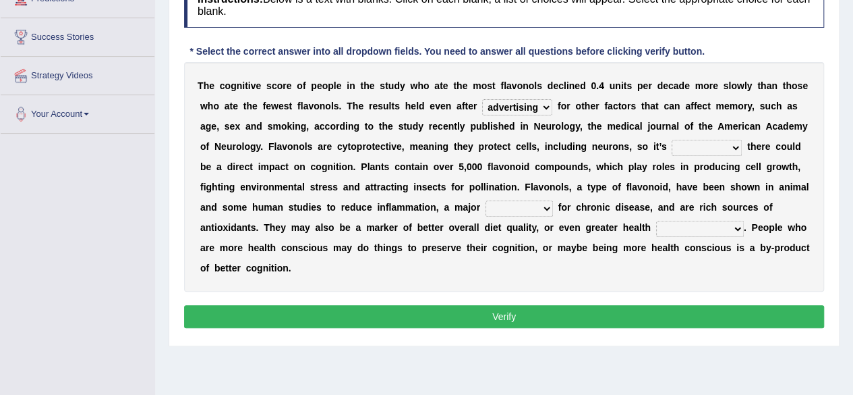
click at [733, 144] on select "irresistible purposeful plausible detrimental" at bounding box center [707, 148] width 70 height 16
select select "irresistible"
click at [672, 140] on select "irresistible purposeful plausible detrimental" at bounding box center [707, 148] width 70 height 16
click at [553, 205] on b at bounding box center [555, 207] width 5 height 11
click at [547, 206] on select "nuance module fact trigger" at bounding box center [519, 208] width 67 height 16
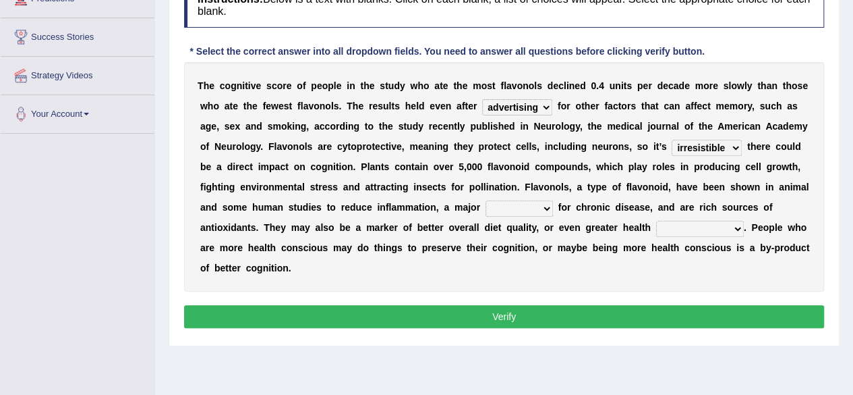
select select "trigger"
click at [486, 200] on select "nuance module fact trigger" at bounding box center [519, 208] width 67 height 16
click at [734, 225] on select "intervention cognition protection consciousness" at bounding box center [700, 229] width 88 height 16
select select "consciousness"
click at [656, 221] on select "intervention cognition protection consciousness" at bounding box center [700, 229] width 88 height 16
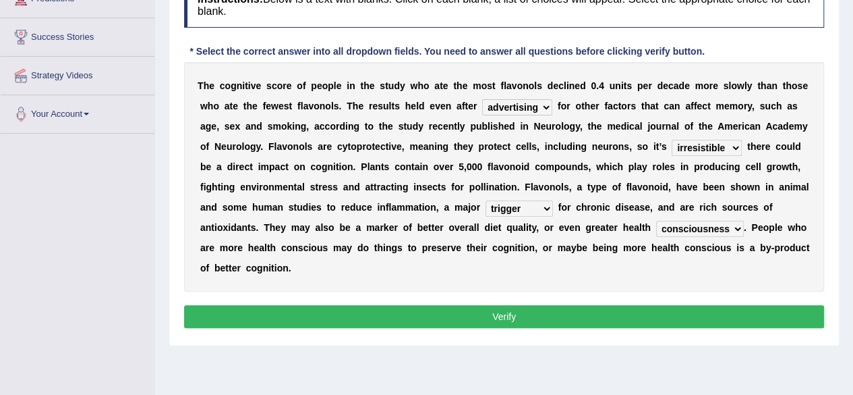
click at [596, 308] on button "Verify" at bounding box center [504, 316] width 640 height 23
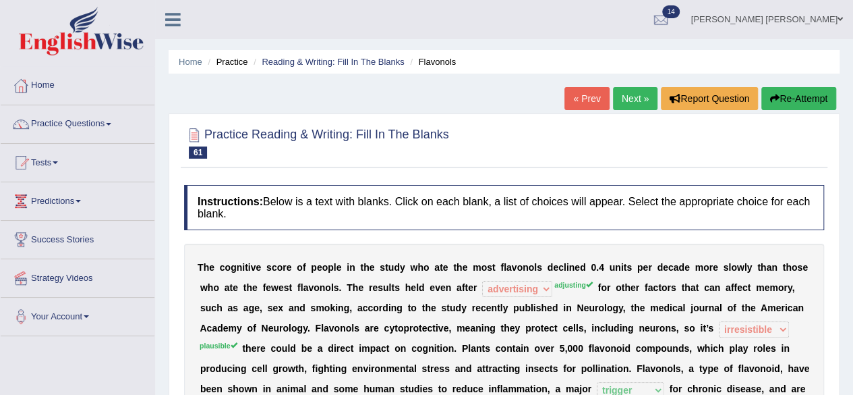
click at [637, 94] on link "Next »" at bounding box center [635, 98] width 45 height 23
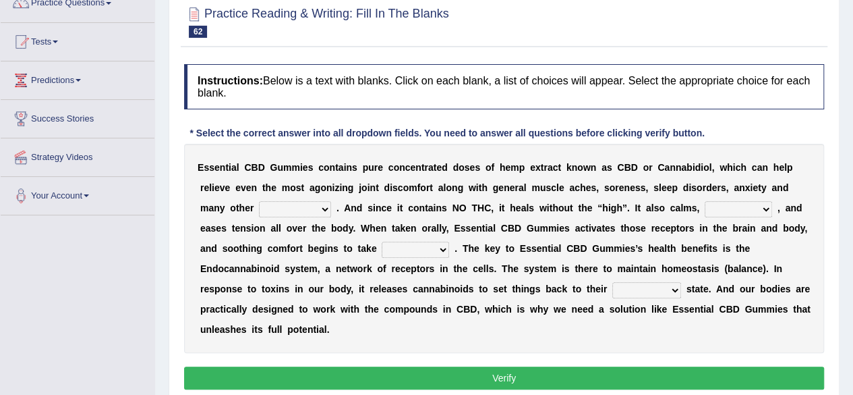
scroll to position [202, 0]
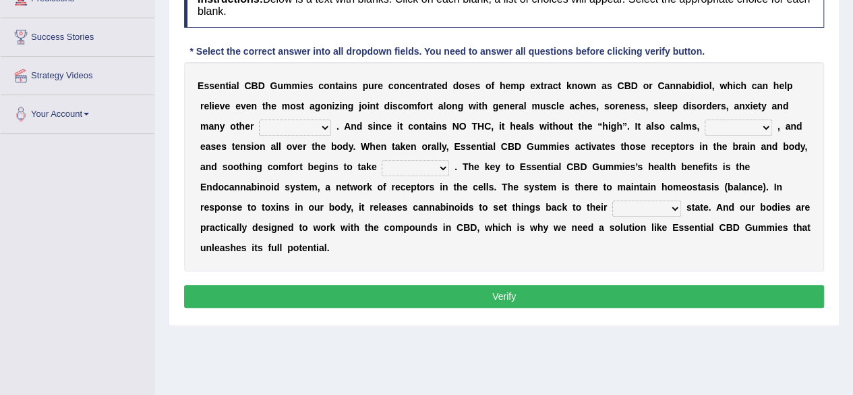
click at [321, 130] on select "pains phenomena poisons ailments" at bounding box center [295, 127] width 72 height 16
select select "phenomena"
click at [259, 119] on select "pains phenomena poisons ailments" at bounding box center [295, 127] width 72 height 16
click at [766, 121] on select "excites relaxes cures digests" at bounding box center [738, 127] width 67 height 16
select select "relaxes"
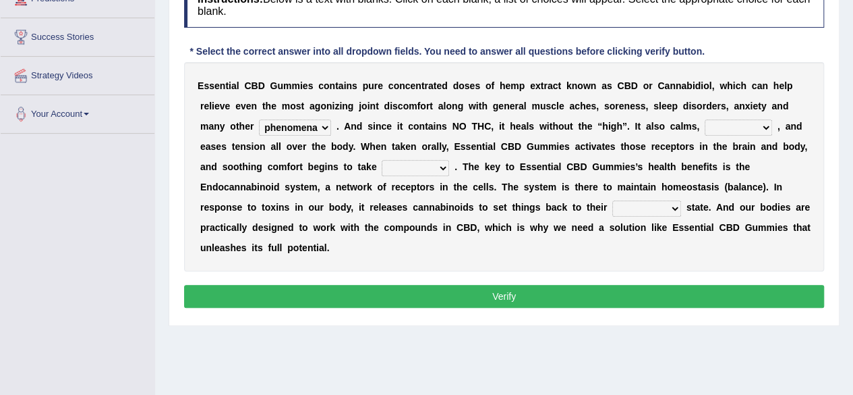
click at [705, 119] on select "excites relaxes cures digests" at bounding box center [738, 127] width 67 height 16
click at [442, 169] on select "it formation in form" at bounding box center [415, 168] width 67 height 16
click at [382, 160] on select "it formation in form" at bounding box center [415, 168] width 67 height 16
click at [438, 169] on select "it formation in form" at bounding box center [415, 168] width 67 height 16
click at [382, 160] on select "it formation in form" at bounding box center [415, 168] width 67 height 16
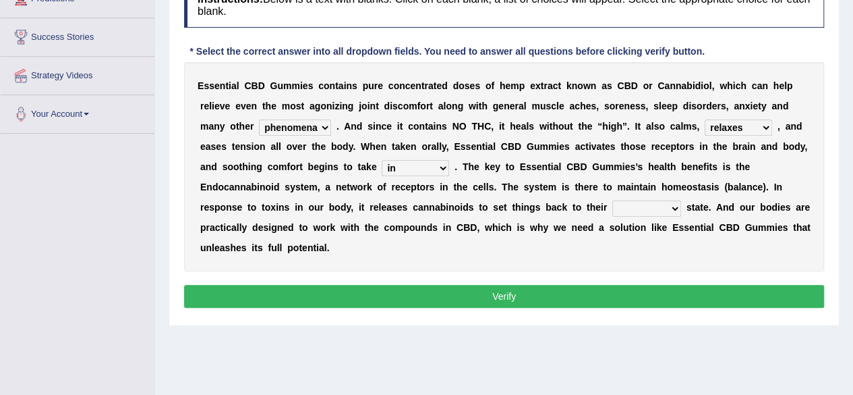
click at [446, 165] on select "it formation in form" at bounding box center [415, 168] width 67 height 16
click at [382, 160] on select "it formation in form" at bounding box center [415, 168] width 67 height 16
click at [447, 160] on select "it formation in form" at bounding box center [415, 168] width 67 height 16
select select "formation"
click at [382, 160] on select "it formation in form" at bounding box center [415, 168] width 67 height 16
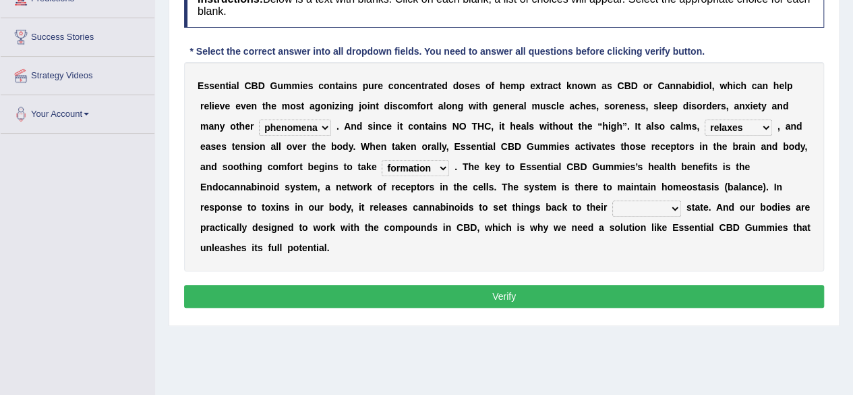
click at [668, 211] on select "new next substantial natural" at bounding box center [646, 208] width 69 height 16
select select "new"
click at [612, 200] on select "new next substantial natural" at bounding box center [646, 208] width 69 height 16
click at [571, 297] on button "Verify" at bounding box center [504, 296] width 640 height 23
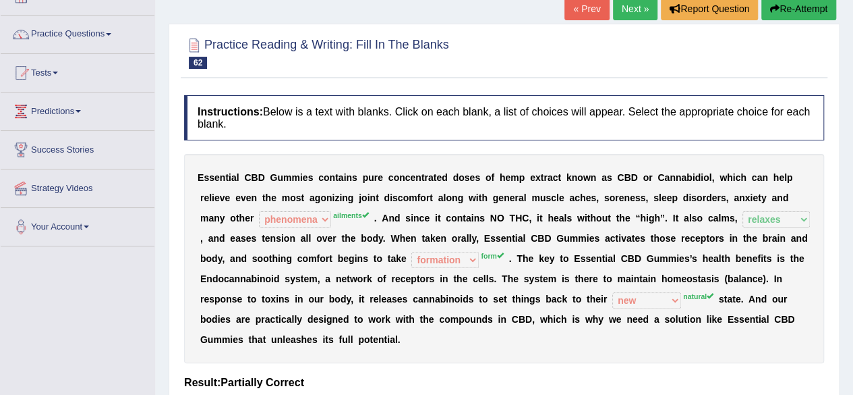
scroll to position [0, 0]
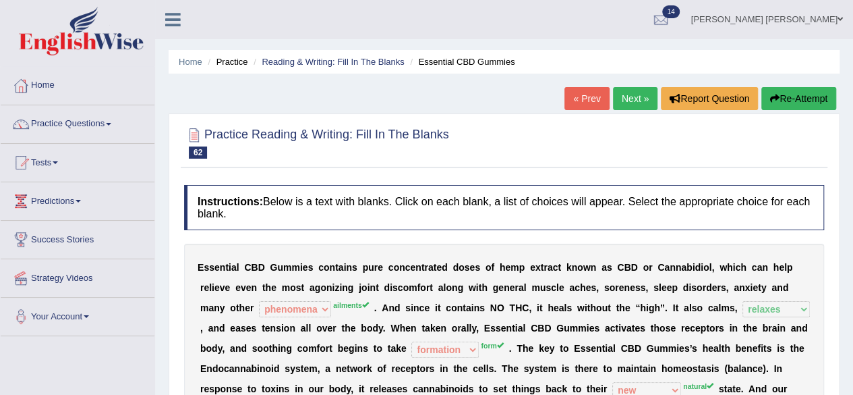
click at [627, 96] on link "Next »" at bounding box center [635, 98] width 45 height 23
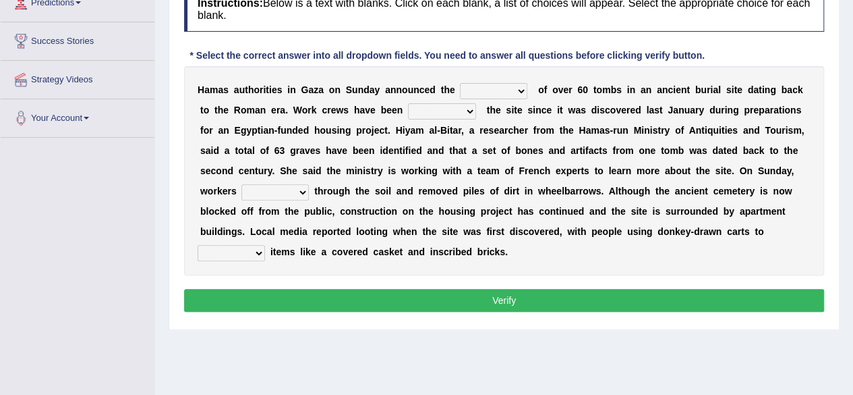
scroll to position [202, 0]
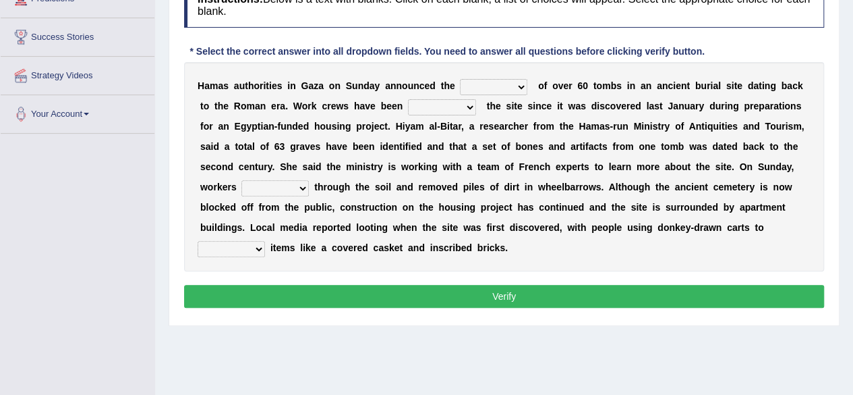
click at [522, 90] on select "downturn discovery creation disability" at bounding box center [493, 87] width 67 height 16
select select "creation"
click at [460, 79] on select "downturn discovery creation disability" at bounding box center [493, 87] width 67 height 16
click at [467, 103] on select "destroying heralding excavating founding" at bounding box center [442, 107] width 68 height 16
select select "founding"
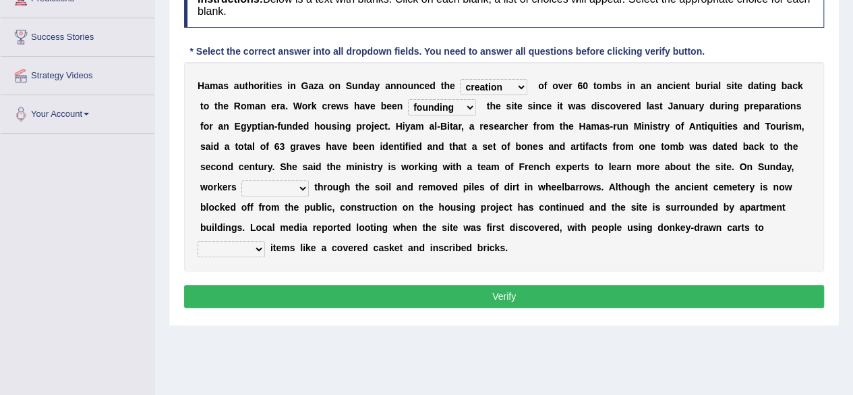
click at [408, 99] on select "destroying heralding excavating founding" at bounding box center [442, 107] width 68 height 16
click at [298, 185] on select "irritated mimicked sifted sipped" at bounding box center [274, 188] width 67 height 16
select select "sifted"
click at [241, 180] on select "irritated mimicked sifted sipped" at bounding box center [274, 188] width 67 height 16
click at [256, 247] on select "haul away go away pull back cheer up" at bounding box center [231, 249] width 67 height 16
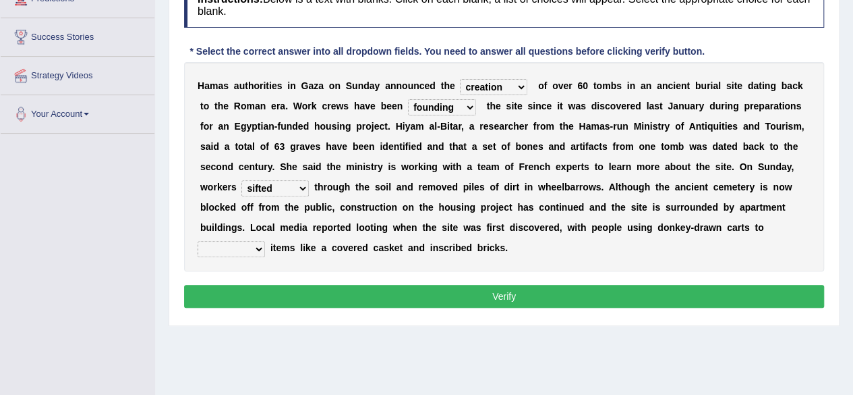
select select "go away"
click at [198, 241] on select "haul away go away pull back cheer up" at bounding box center [231, 249] width 67 height 16
click at [352, 285] on button "Verify" at bounding box center [504, 296] width 640 height 23
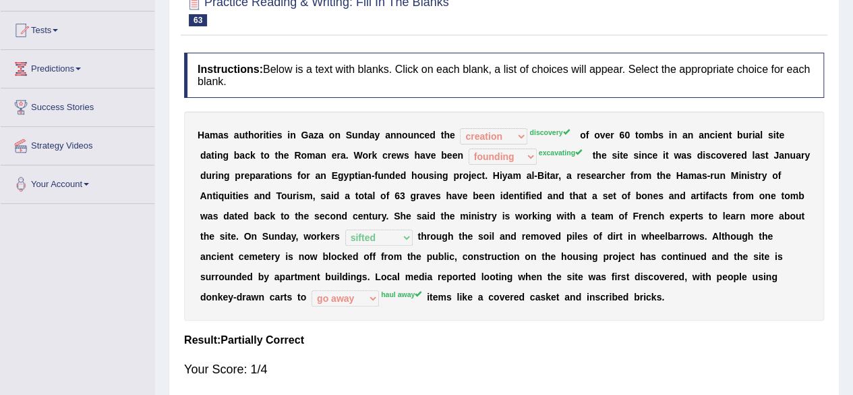
scroll to position [67, 0]
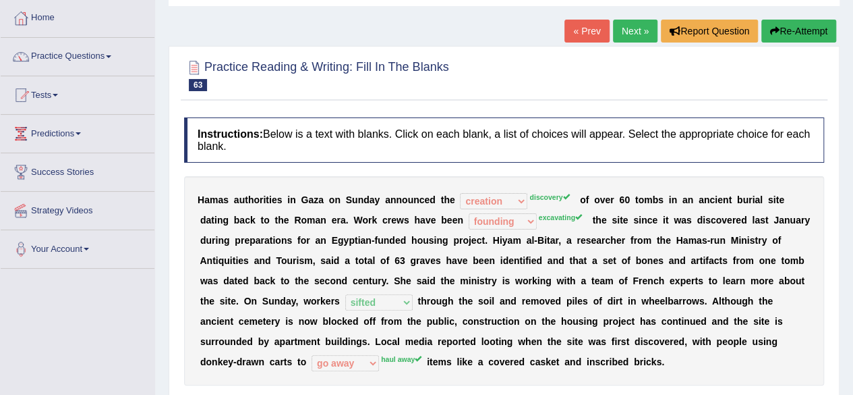
click at [619, 30] on link "Next »" at bounding box center [635, 31] width 45 height 23
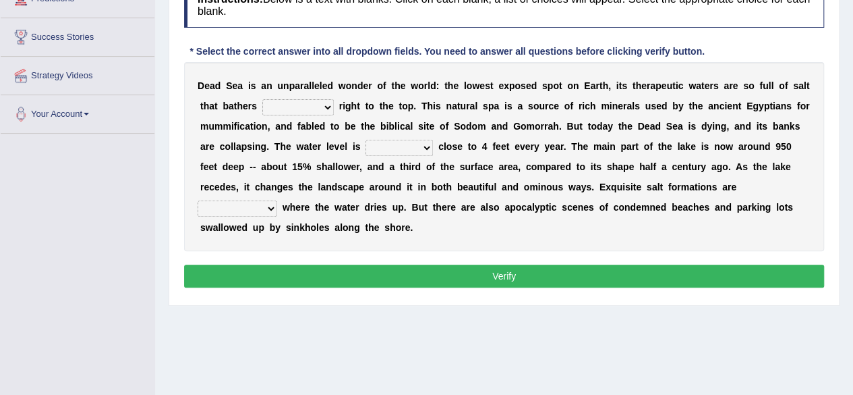
scroll to position [202, 0]
click at [327, 106] on select "float reconstruct sink assert" at bounding box center [297, 107] width 71 height 16
select select "reconstruct"
click at [262, 99] on select "float reconstruct sink assert" at bounding box center [297, 107] width 71 height 16
click at [424, 146] on select "dropping paralleling rising keeping" at bounding box center [399, 148] width 67 height 16
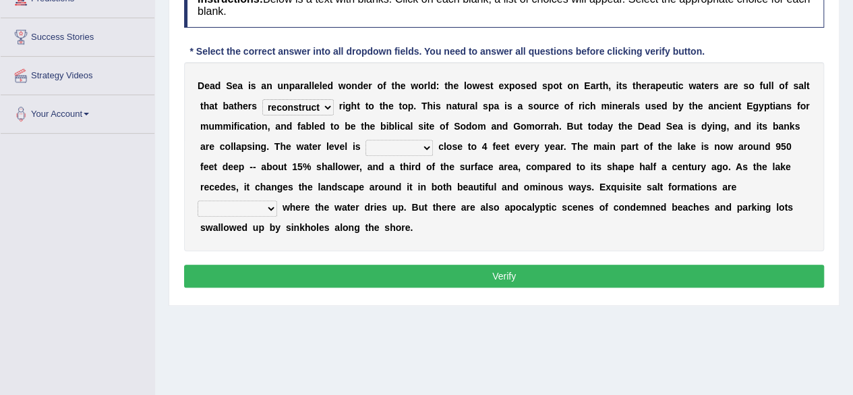
select select "dropping"
click at [366, 140] on select "dropping paralleling rising keeping" at bounding box center [399, 148] width 67 height 16
click at [272, 204] on select "overwhelmed conserved enhanced revealed" at bounding box center [238, 208] width 80 height 16
select select "enhanced"
click at [198, 200] on select "overwhelmed conserved enhanced revealed" at bounding box center [238, 208] width 80 height 16
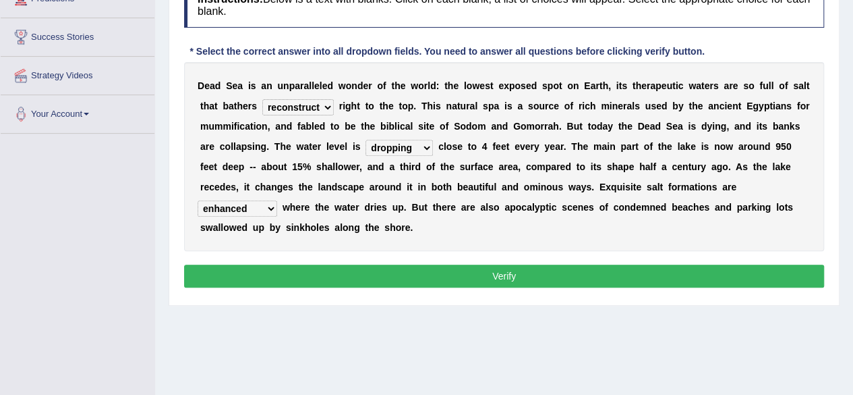
click at [329, 275] on button "Verify" at bounding box center [504, 275] width 640 height 23
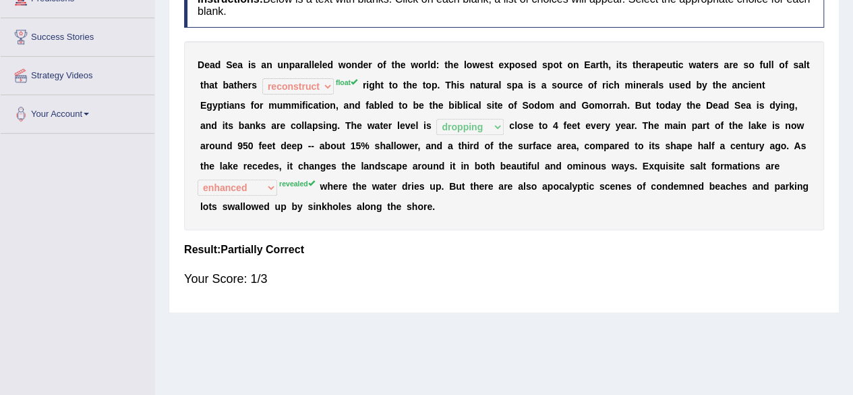
scroll to position [67, 0]
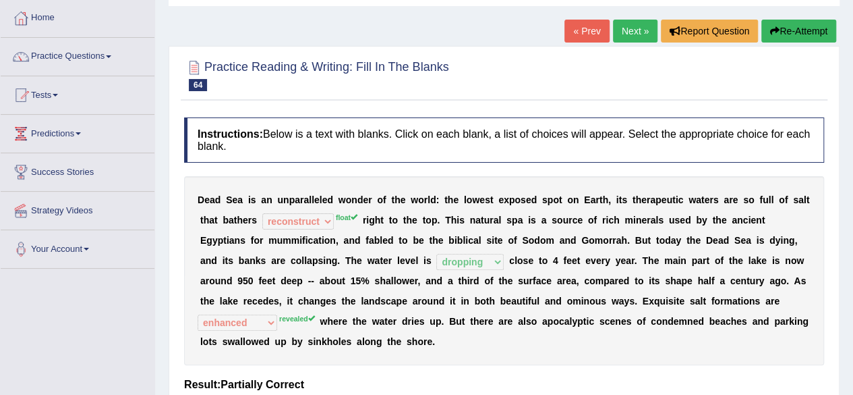
click at [627, 33] on link "Next »" at bounding box center [635, 31] width 45 height 23
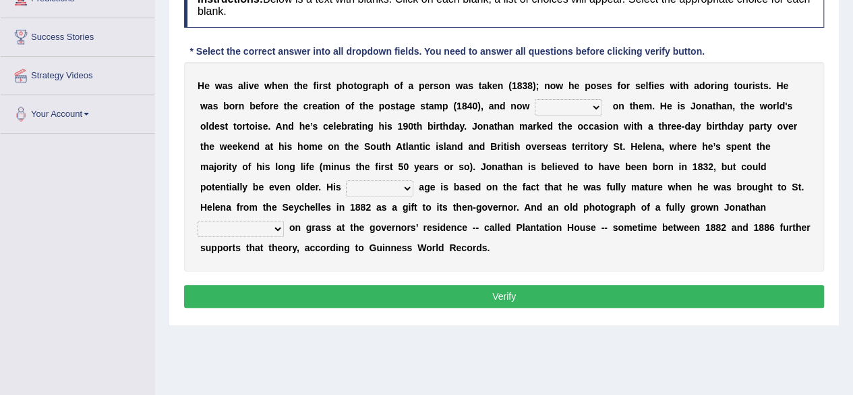
click at [575, 102] on select "appeals appears distracts associates" at bounding box center [568, 107] width 67 height 16
select select "associates"
click at [535, 99] on select "appeals appears distracts associates" at bounding box center [568, 107] width 67 height 16
click at [346, 180] on select "accurate excellent extreme estimated" at bounding box center [379, 188] width 67 height 16
select select "accurate"
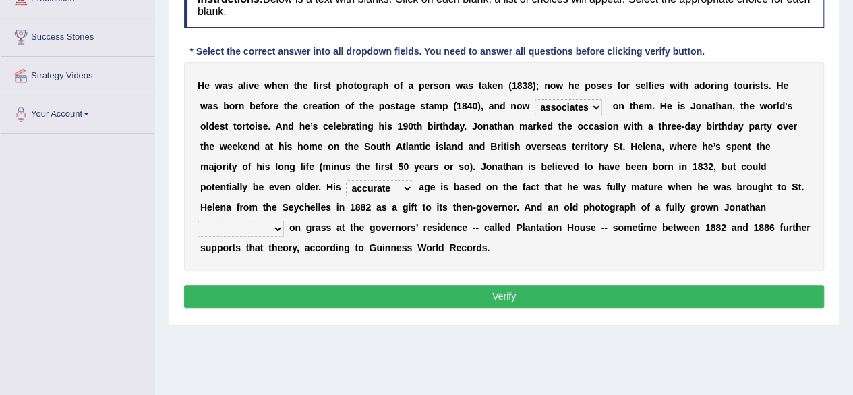
click at [346, 180] on select "accurate excellent extreme estimated" at bounding box center [379, 188] width 67 height 16
click at [284, 221] on select "grabbing grazing eavesdropping gradating" at bounding box center [241, 229] width 86 height 16
select select "grazing"
click at [284, 221] on select "grabbing grazing eavesdropping gradating" at bounding box center [241, 229] width 86 height 16
click at [437, 292] on button "Verify" at bounding box center [504, 296] width 640 height 23
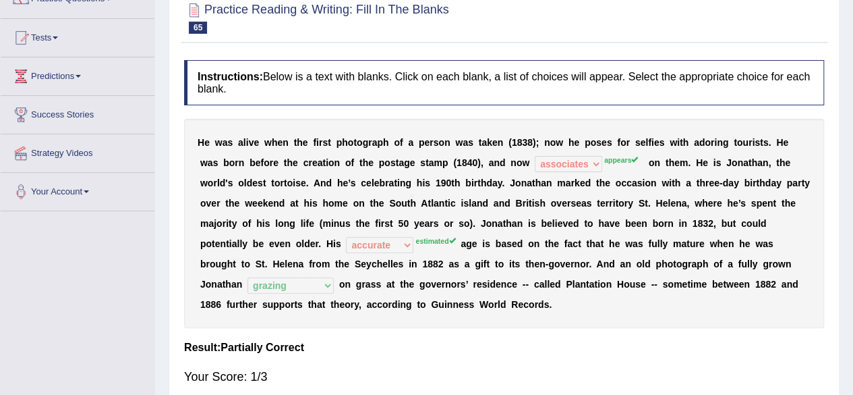
scroll to position [67, 0]
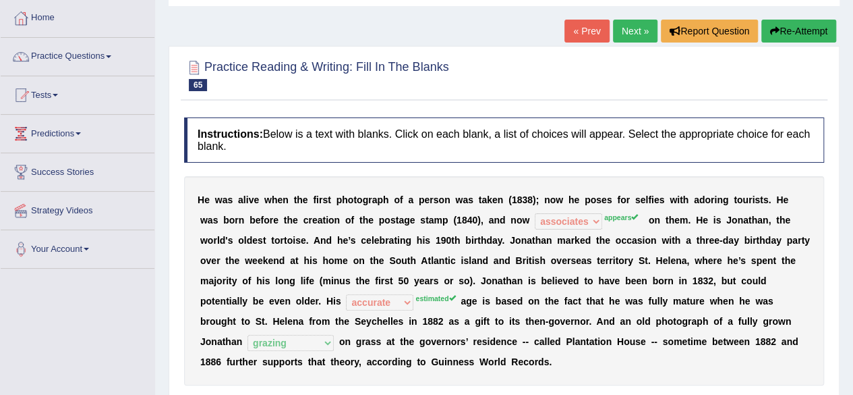
click at [630, 28] on link "Next »" at bounding box center [635, 31] width 45 height 23
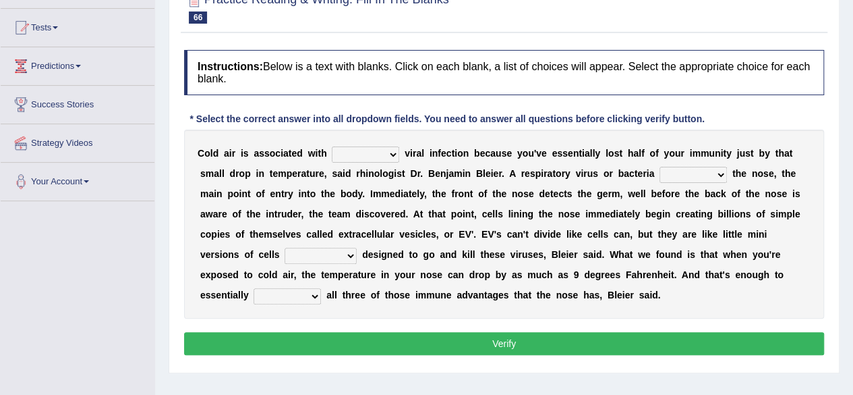
scroll to position [135, 0]
click at [389, 152] on select "increased decreased stable overrated" at bounding box center [365, 154] width 67 height 16
select select "increased"
click at [332, 146] on select "increased decreased stable overrated" at bounding box center [365, 154] width 67 height 16
click at [728, 168] on b at bounding box center [729, 173] width 5 height 11
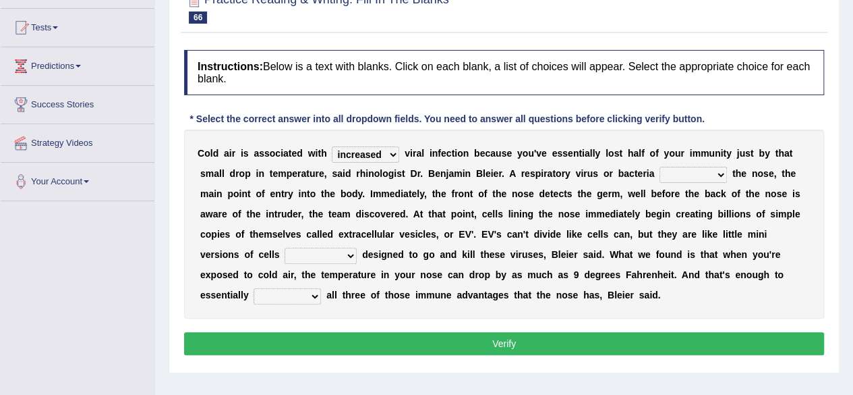
click at [720, 177] on select "invades hurts intervenes protects" at bounding box center [693, 175] width 67 height 16
select select "intervenes"
click at [660, 167] on select "invades hurts intervenes protects" at bounding box center [693, 175] width 67 height 16
click at [305, 258] on select "suddenly responsibly specifically obtrusively" at bounding box center [321, 256] width 72 height 16
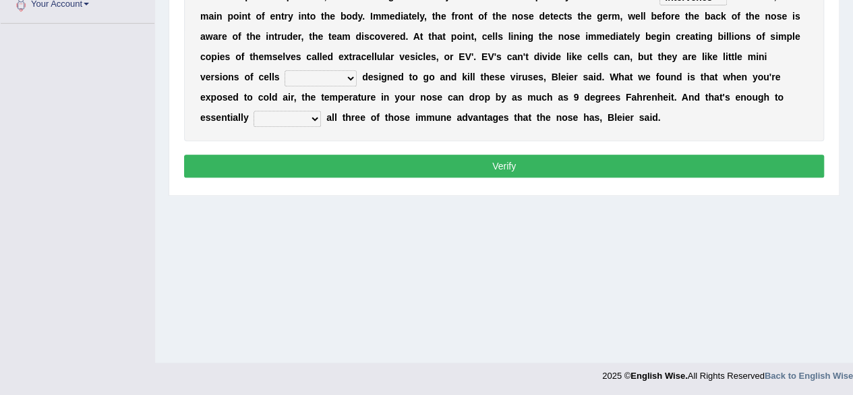
scroll to position [313, 0]
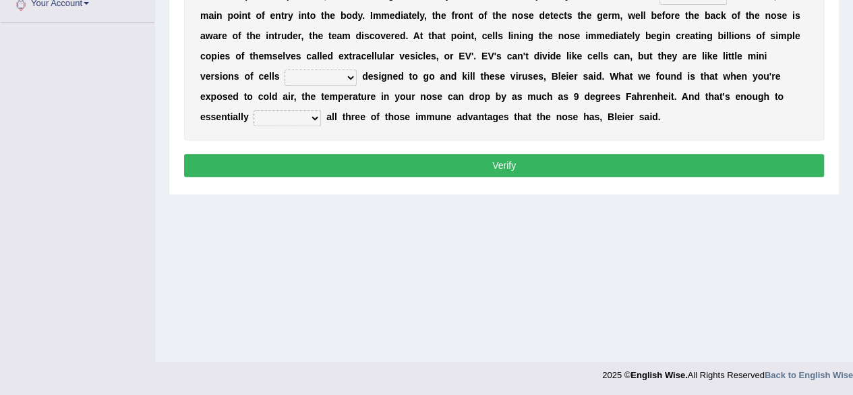
click at [304, 76] on select "suddenly responsibly specifically obtrusively" at bounding box center [321, 77] width 72 height 16
select select "specifically"
click at [285, 69] on select "suddenly responsibly specifically obtrusively" at bounding box center [321, 77] width 72 height 16
click at [261, 117] on select "work out find out knock out set out" at bounding box center [287, 118] width 67 height 16
select select "set out"
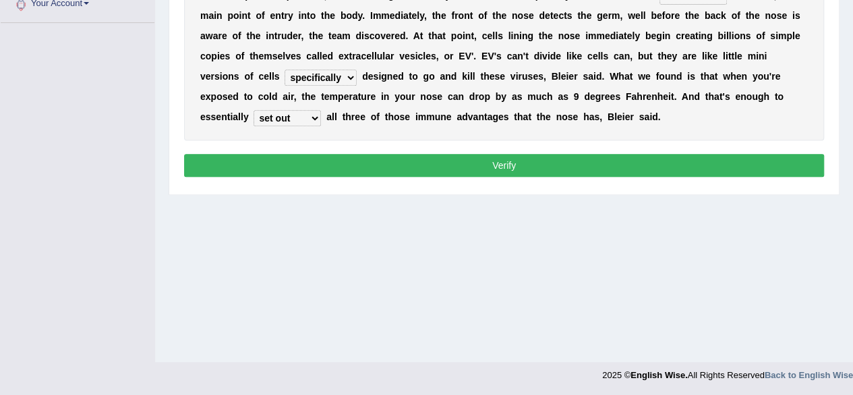
click at [254, 110] on select "work out find out knock out set out" at bounding box center [287, 118] width 67 height 16
click at [344, 161] on button "Verify" at bounding box center [504, 165] width 640 height 23
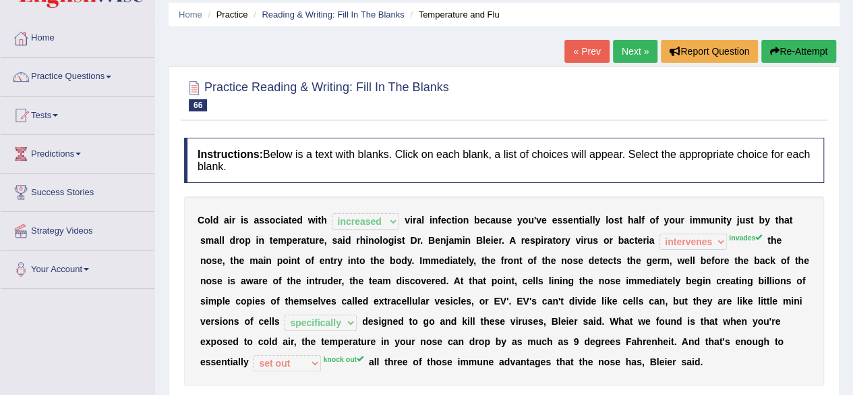
scroll to position [43, 0]
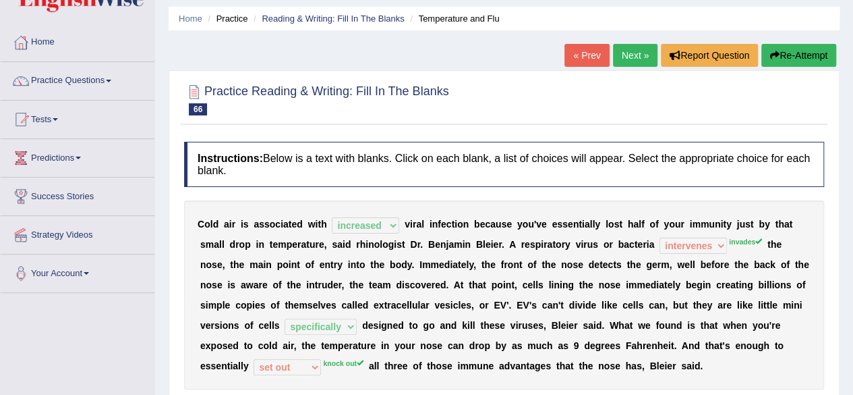
click at [637, 53] on link "Next »" at bounding box center [635, 55] width 45 height 23
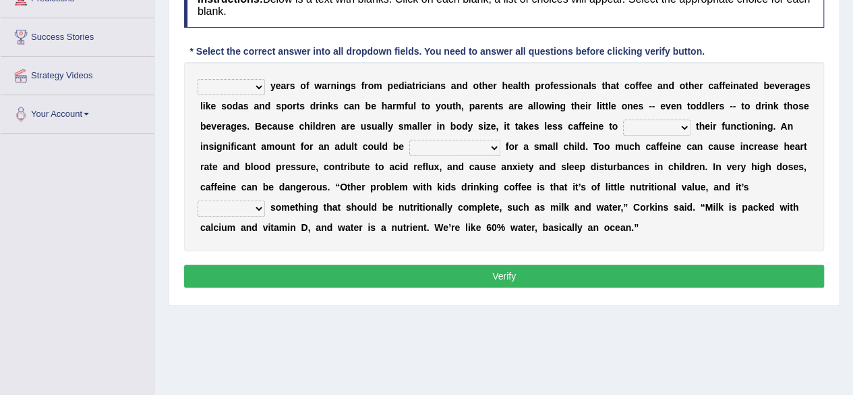
scroll to position [202, 0]
click at [254, 84] on select "Despite Instead Since Over" at bounding box center [231, 87] width 67 height 16
select select "Since"
click at [198, 79] on select "Despite Instead Since Over" at bounding box center [231, 87] width 67 height 16
click at [682, 130] on select "coexist replicate impair revert" at bounding box center [656, 127] width 67 height 16
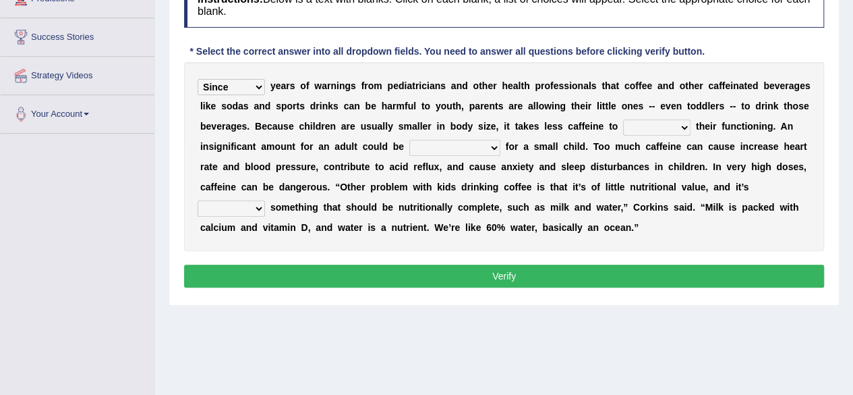
select select "impair"
click at [623, 119] on select "coexist replicate impair revert" at bounding box center [656, 127] width 67 height 16
click at [493, 149] on select "overwhelming inconsequential groundbreaking stubborn" at bounding box center [454, 148] width 91 height 16
select select "groundbreaking"
click at [409, 140] on select "overwhelming inconsequential groundbreaking stubborn" at bounding box center [454, 148] width 91 height 16
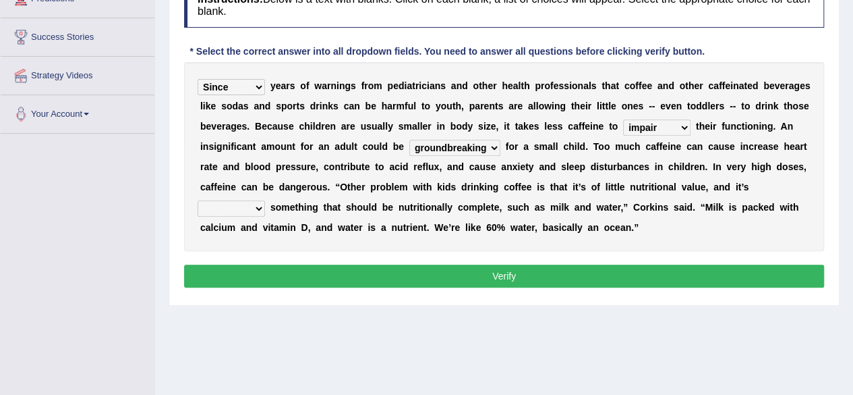
click at [262, 206] on select "changing damaging diverting replacing" at bounding box center [231, 208] width 67 height 16
select select "replacing"
click at [198, 200] on select "changing damaging diverting replacing" at bounding box center [231, 208] width 67 height 16
click at [263, 206] on select "changing damaging diverting replacing" at bounding box center [231, 208] width 67 height 16
click at [198, 200] on select "changing damaging diverting replacing" at bounding box center [231, 208] width 67 height 16
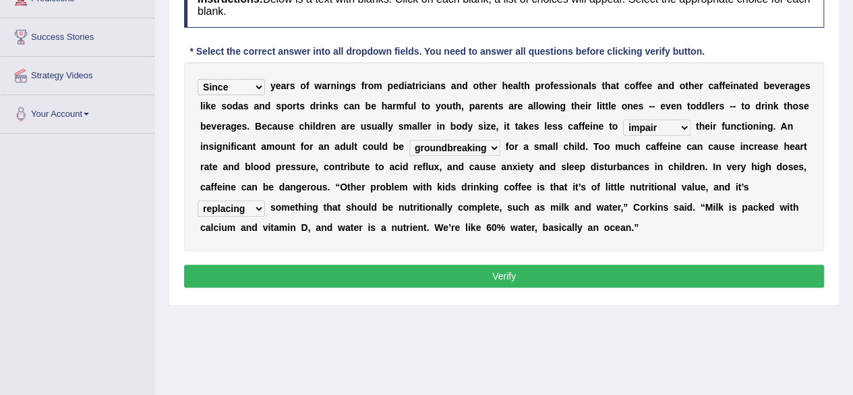
click at [349, 272] on button "Verify" at bounding box center [504, 275] width 640 height 23
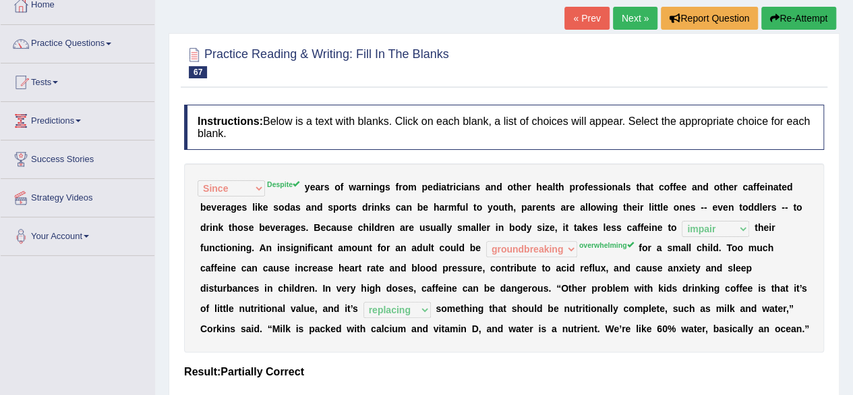
scroll to position [0, 0]
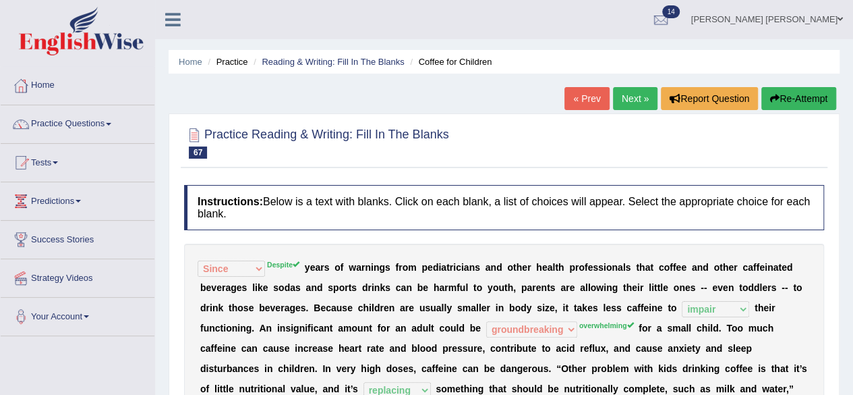
click at [627, 92] on link "Next »" at bounding box center [635, 98] width 45 height 23
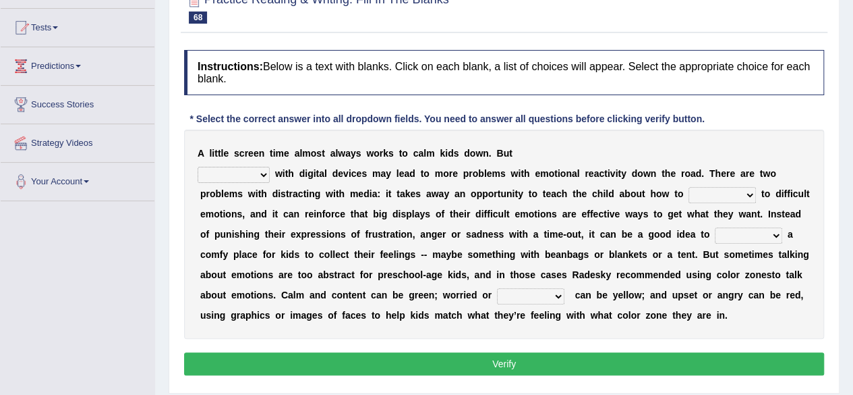
click at [266, 175] on select "consulting reminding suspending soothing" at bounding box center [234, 175] width 72 height 16
select select "reminding"
click at [198, 167] on select "consulting reminding suspending soothing" at bounding box center [234, 175] width 72 height 16
click at [746, 194] on select "comfort respond interact dominate" at bounding box center [722, 195] width 67 height 16
select select "interact"
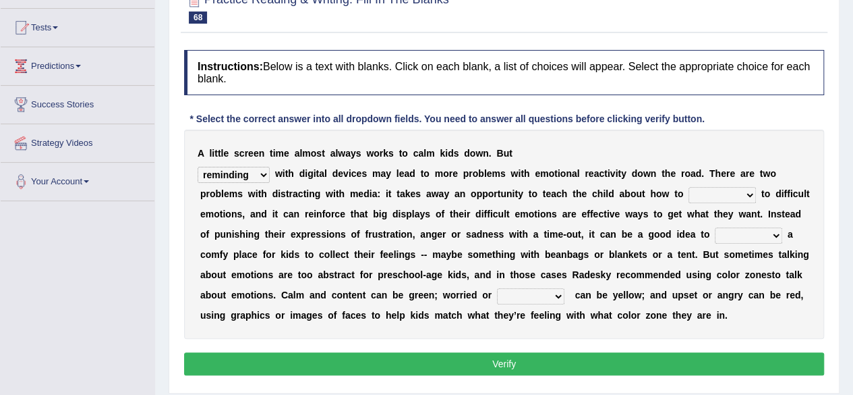
click at [689, 187] on select "comfort respond interact dominate" at bounding box center [722, 195] width 67 height 16
click at [768, 231] on select "take for set up take into set out" at bounding box center [748, 235] width 67 height 16
select select "set up"
click at [715, 227] on select "take for set up take into set out" at bounding box center [748, 235] width 67 height 16
click at [562, 297] on select "agitated educated agape allocated" at bounding box center [530, 296] width 67 height 16
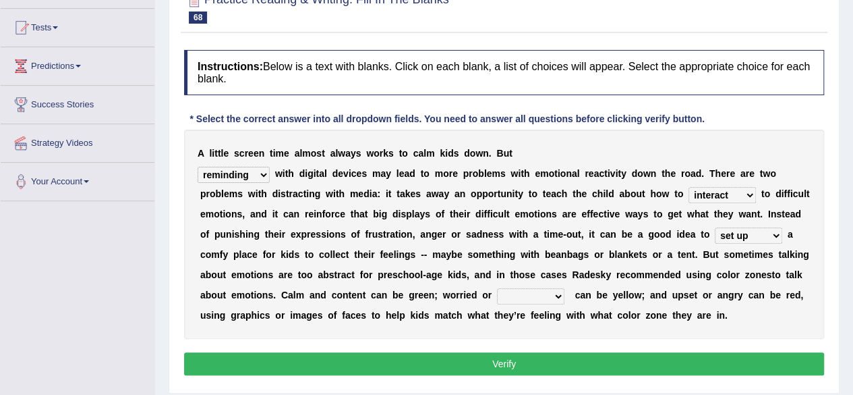
select select "allocated"
click at [497, 288] on select "agitated educated agape allocated" at bounding box center [530, 296] width 67 height 16
click at [537, 361] on button "Verify" at bounding box center [504, 363] width 640 height 23
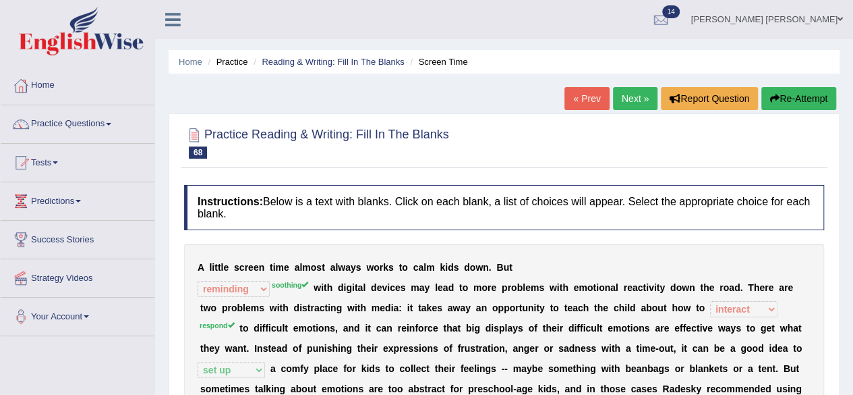
click at [625, 96] on link "Next »" at bounding box center [635, 98] width 45 height 23
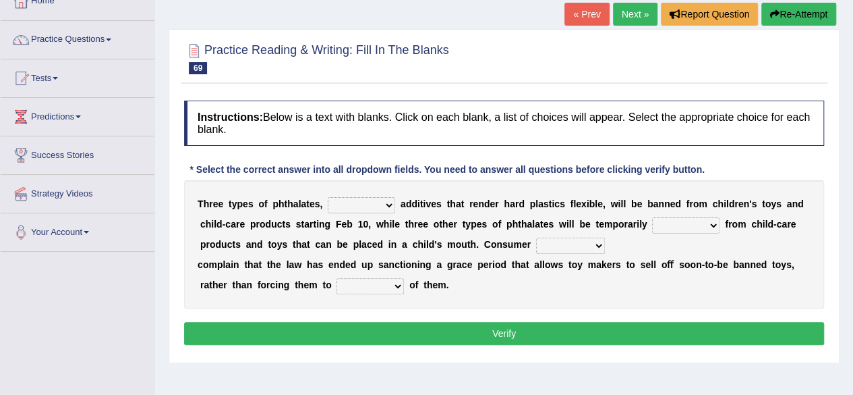
scroll to position [135, 0]
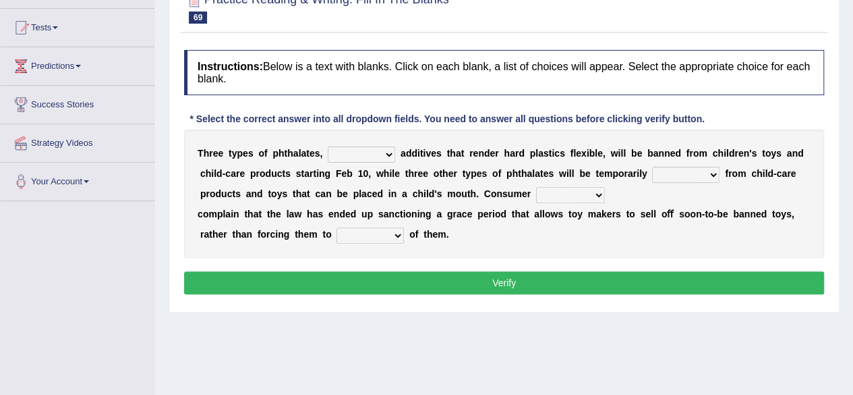
click at [389, 154] on select "nutritional legal expensive chemical" at bounding box center [361, 154] width 67 height 16
click at [403, 320] on div "Home Practice Reading & Writing: Fill In The Blanks Phthalates « Prev Next » Re…" at bounding box center [504, 202] width 698 height 675
click at [399, 235] on select "deal boast deprive dispose" at bounding box center [370, 235] width 67 height 16
select select "deprive"
click at [337, 227] on select "deal boast deprive dispose" at bounding box center [370, 235] width 67 height 16
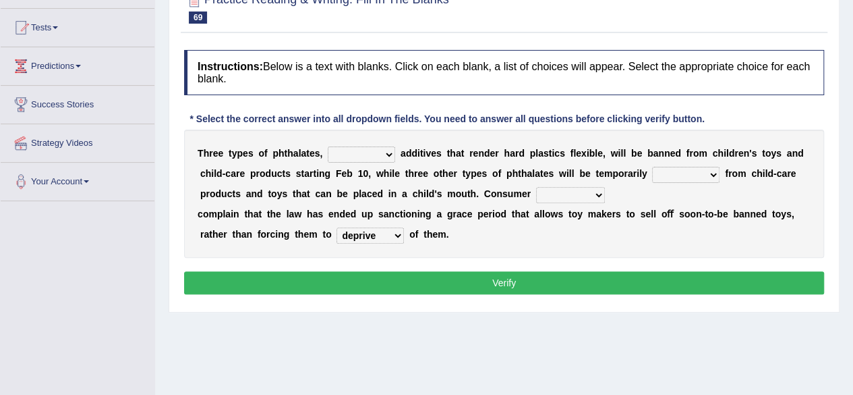
click at [604, 189] on div "T h r e e t y p e s o f p h t h a l a t e s , nutritional legal expensive chemi…" at bounding box center [504, 194] width 640 height 128
click at [599, 193] on select "fellows dictators candidates advocates" at bounding box center [570, 195] width 69 height 16
select select "dictators"
click at [536, 187] on select "fellows dictators candidates advocates" at bounding box center [570, 195] width 69 height 16
click at [704, 171] on select "originated collected prohibited examined" at bounding box center [685, 175] width 67 height 16
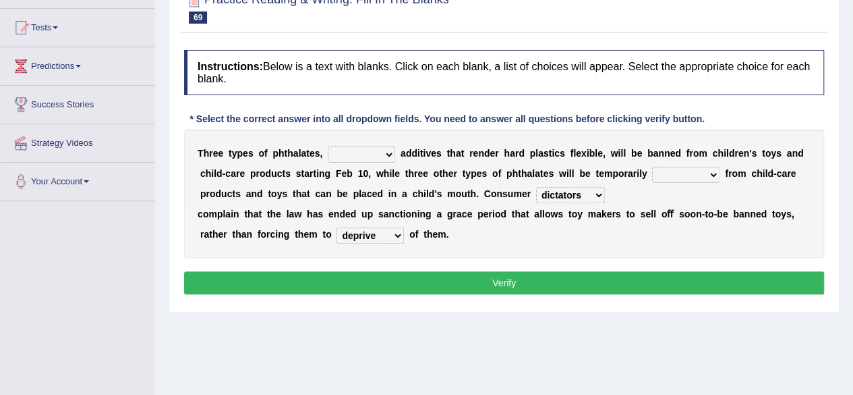
select select "originated"
click at [652, 167] on select "originated collected prohibited examined" at bounding box center [685, 175] width 67 height 16
click at [394, 149] on select "nutritional legal expensive chemical" at bounding box center [361, 154] width 67 height 16
select select "legal"
click at [328, 146] on select "nutritional legal expensive chemical" at bounding box center [361, 154] width 67 height 16
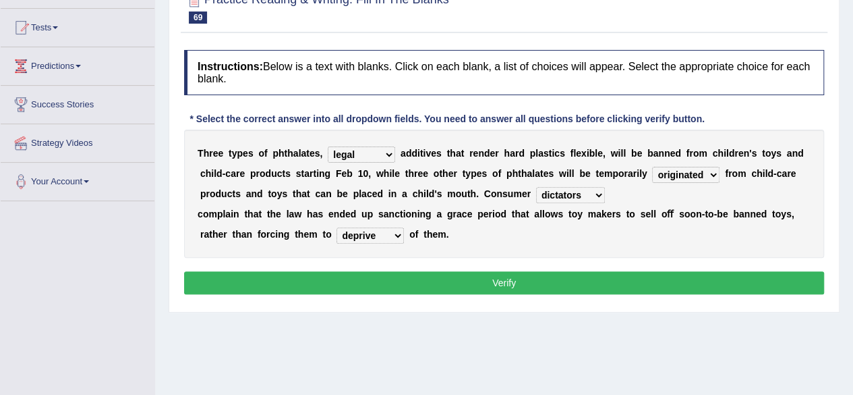
click at [415, 288] on button "Verify" at bounding box center [504, 282] width 640 height 23
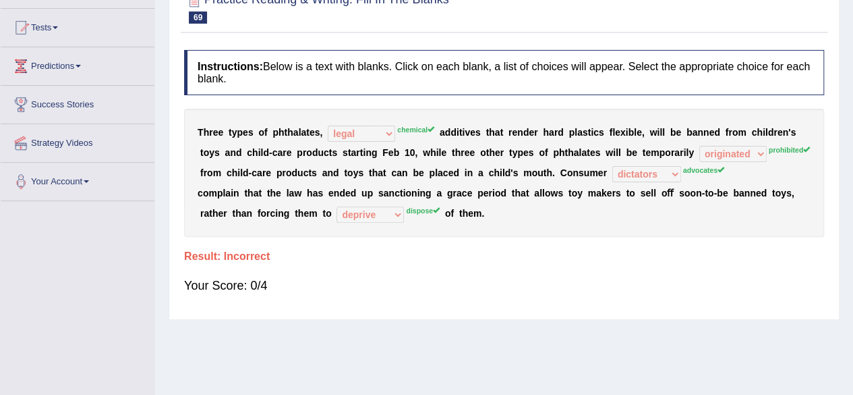
scroll to position [0, 0]
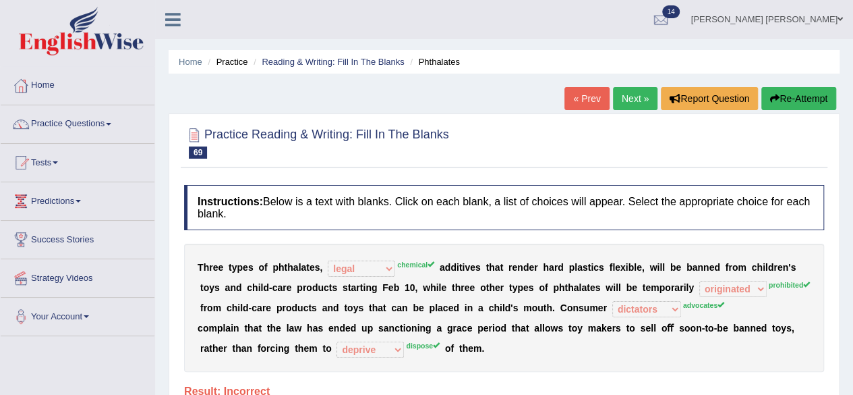
click at [635, 94] on link "Next »" at bounding box center [635, 98] width 45 height 23
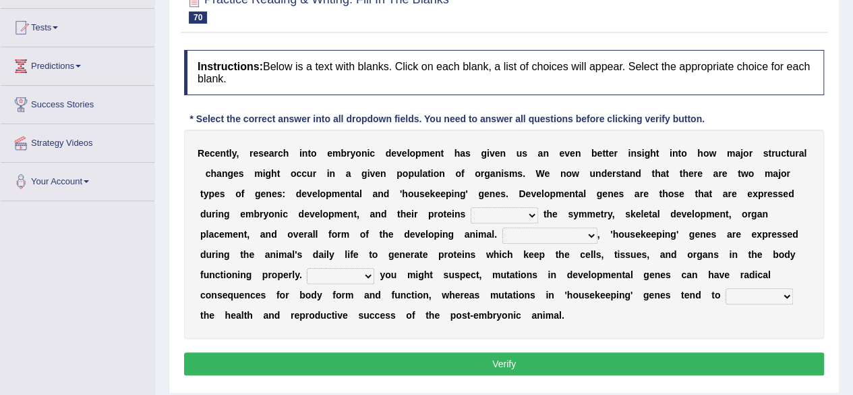
click at [536, 214] on select "push control hold elevate" at bounding box center [504, 215] width 67 height 16
select select "hold"
click at [471, 207] on select "push control hold elevate" at bounding box center [504, 215] width 67 height 16
click at [587, 231] on select "Correspondingly Inclusively Conversely In contrast" at bounding box center [550, 235] width 95 height 16
click at [503, 227] on select "Correspondingly Inclusively Conversely In contrast" at bounding box center [550, 235] width 95 height 16
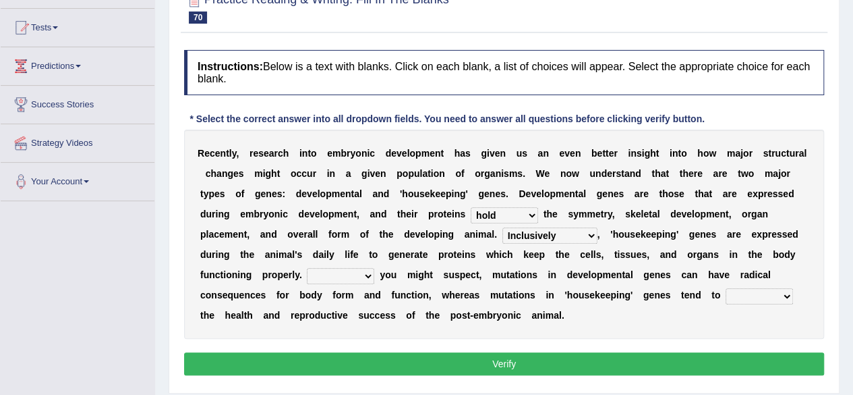
click at [592, 233] on select "Correspondingly Inclusively Conversely In contrast" at bounding box center [550, 235] width 95 height 16
select select "In contrast"
click at [503, 227] on select "Correspondingly Inclusively Conversely In contrast" at bounding box center [550, 235] width 95 height 16
click at [365, 275] on select "For As With Within" at bounding box center [340, 276] width 67 height 16
select select "As"
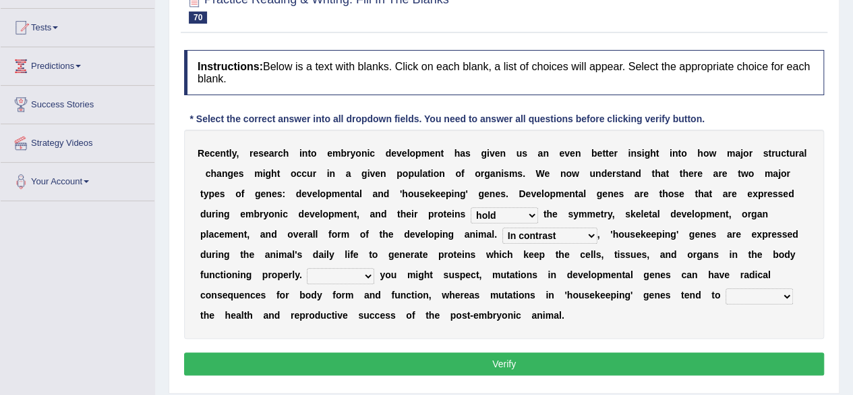
click at [307, 268] on select "For As With Within" at bounding box center [340, 276] width 67 height 16
click at [792, 299] on select "affect effect interrupt defect" at bounding box center [759, 296] width 67 height 16
select select "affect"
click at [726, 288] on select "affect effect interrupt defect" at bounding box center [759, 296] width 67 height 16
click at [693, 355] on button "Verify" at bounding box center [504, 363] width 640 height 23
